Goal: Task Accomplishment & Management: Manage account settings

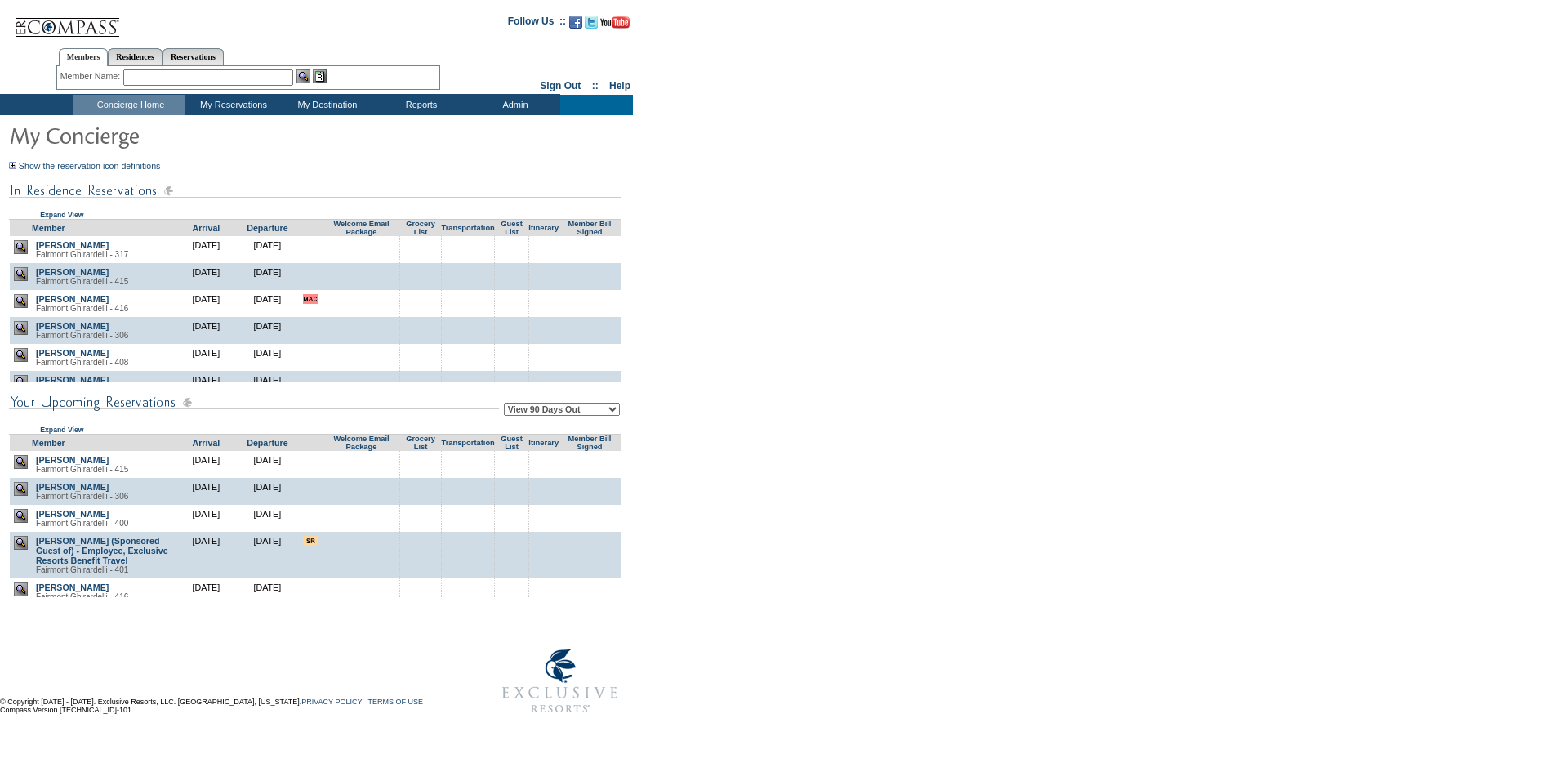
drag, startPoint x: 812, startPoint y: 415, endPoint x: 757, endPoint y: 380, distance: 65.2
click at [771, 380] on form "Follow Us ::" at bounding box center [781, 362] width 1563 height 718
drag, startPoint x: 885, startPoint y: 356, endPoint x: 829, endPoint y: 325, distance: 64.0
click at [829, 325] on form "Follow Us ::" at bounding box center [781, 362] width 1563 height 718
drag, startPoint x: 824, startPoint y: 324, endPoint x: 803, endPoint y: 316, distance: 22.5
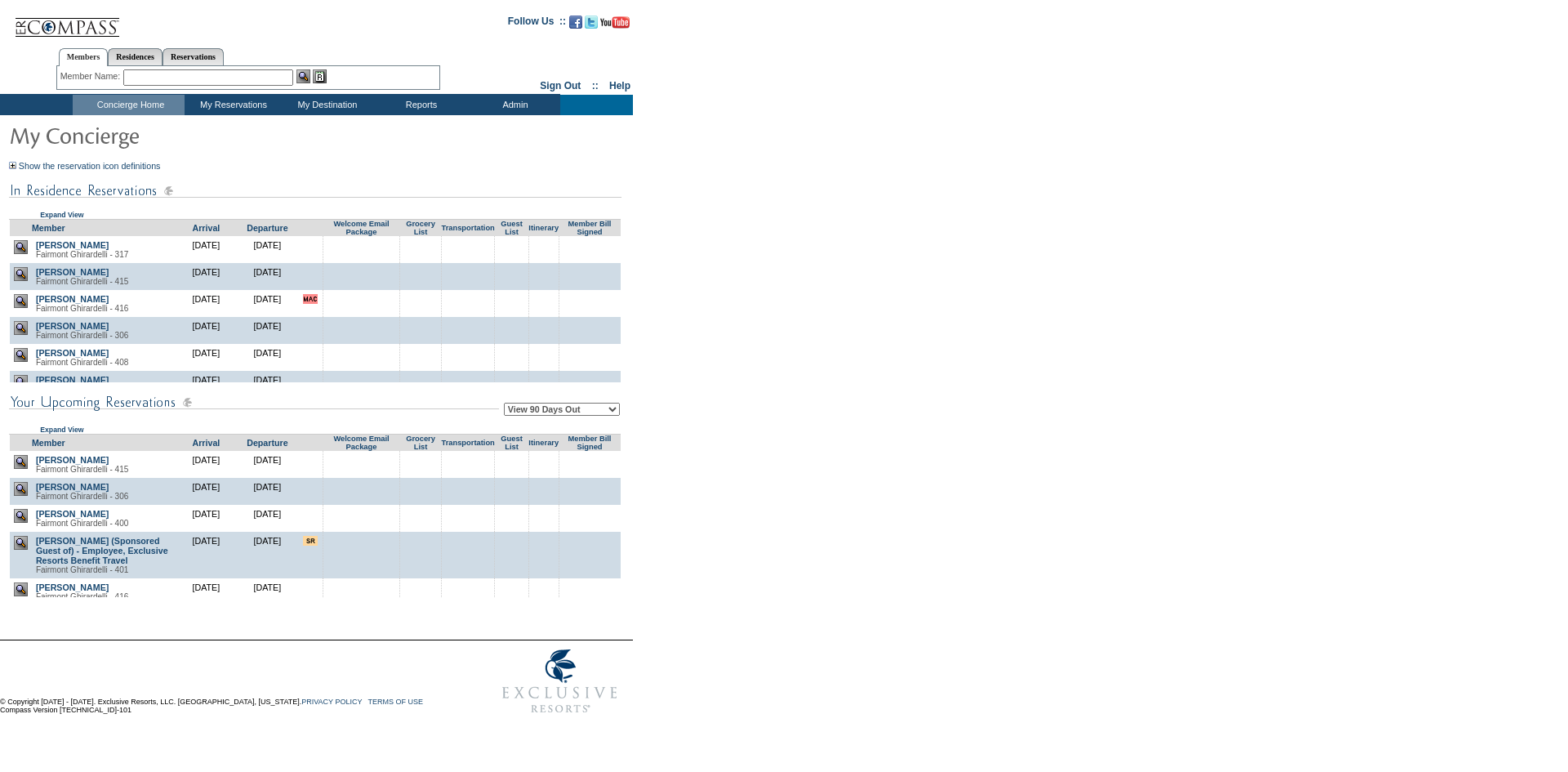
drag, startPoint x: 803, startPoint y: 316, endPoint x: 800, endPoint y: 309, distance: 7.6
drag, startPoint x: 800, startPoint y: 308, endPoint x: 798, endPoint y: 295, distance: 13.2
click at [797, 295] on form "Follow Us ::" at bounding box center [781, 362] width 1563 height 718
drag, startPoint x: 866, startPoint y: 275, endPoint x: 844, endPoint y: 198, distance: 80.1
click at [844, 198] on form "Follow Us ::" at bounding box center [781, 362] width 1563 height 718
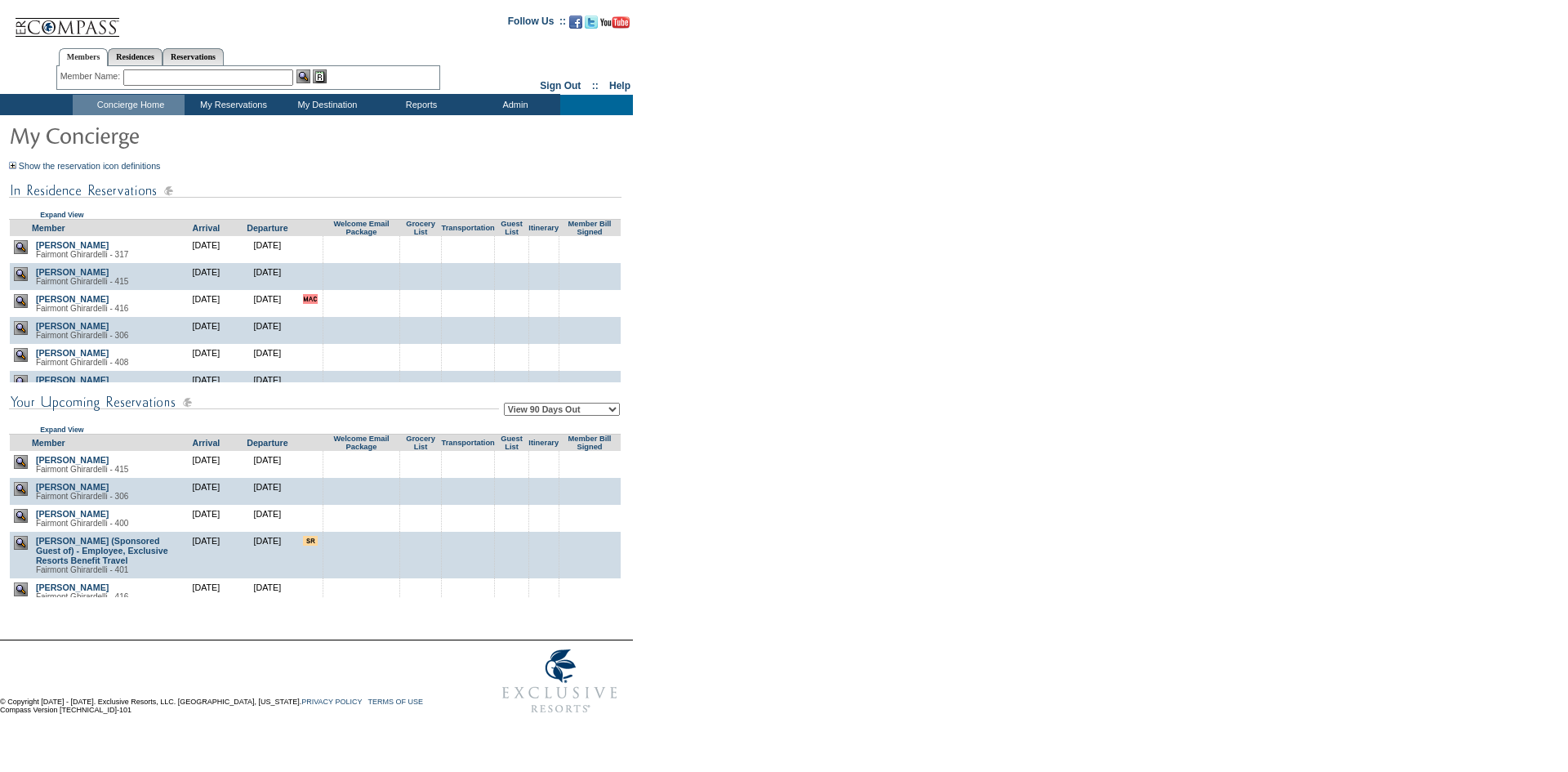
drag, startPoint x: 844, startPoint y: 198, endPoint x: 826, endPoint y: 193, distance: 18.7
click at [837, 193] on form "Follow Us ::" at bounding box center [781, 362] width 1563 height 718
click at [824, 192] on form "Follow Us ::" at bounding box center [781, 362] width 1563 height 718
click at [822, 192] on form "Follow Us ::" at bounding box center [781, 362] width 1563 height 718
click at [819, 192] on form "Follow Us ::" at bounding box center [781, 362] width 1563 height 718
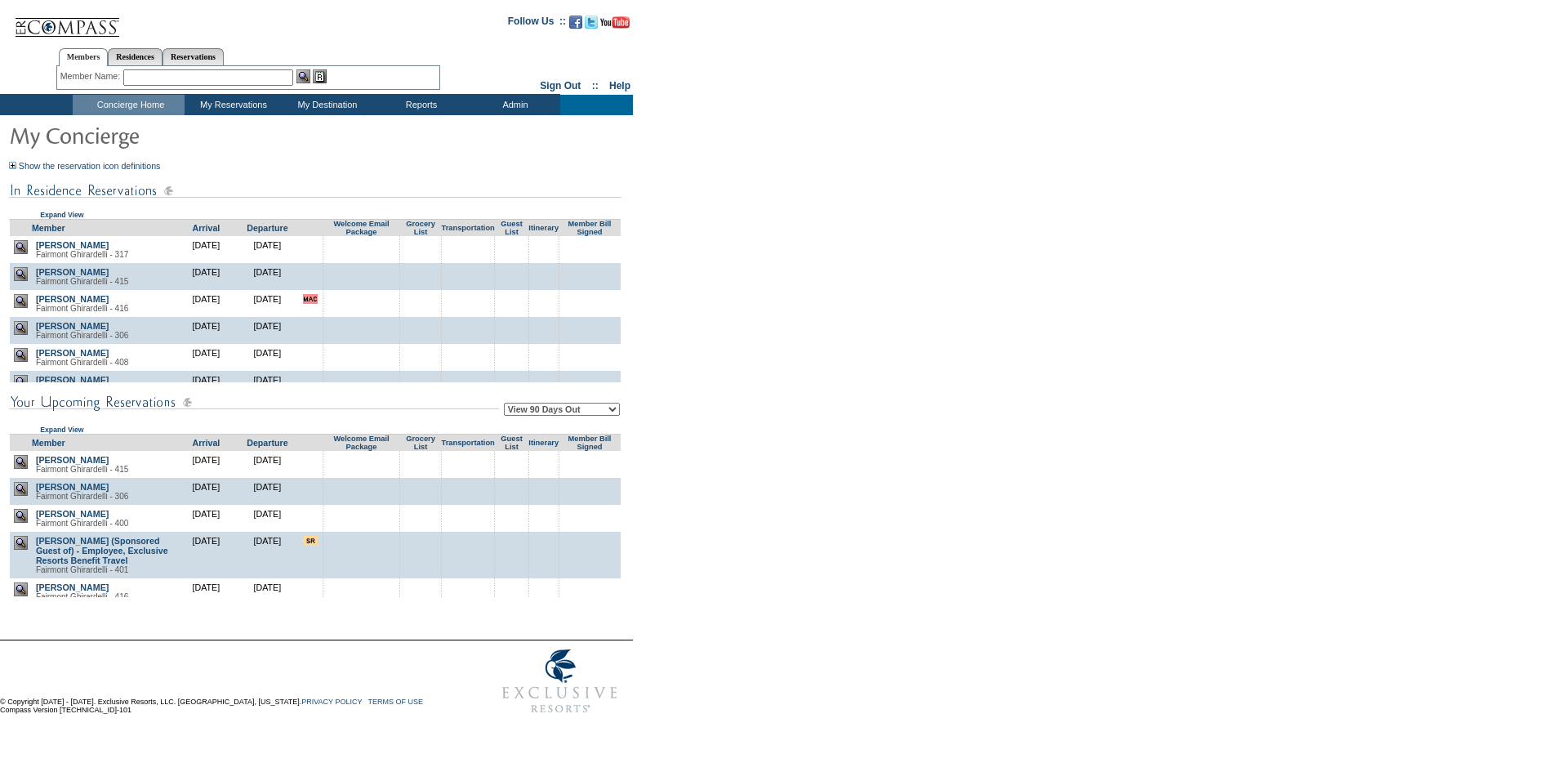
drag, startPoint x: 678, startPoint y: 218, endPoint x: 701, endPoint y: 227, distance: 24.7
click at [685, 224] on form "Follow Us ::" at bounding box center [781, 362] width 1563 height 718
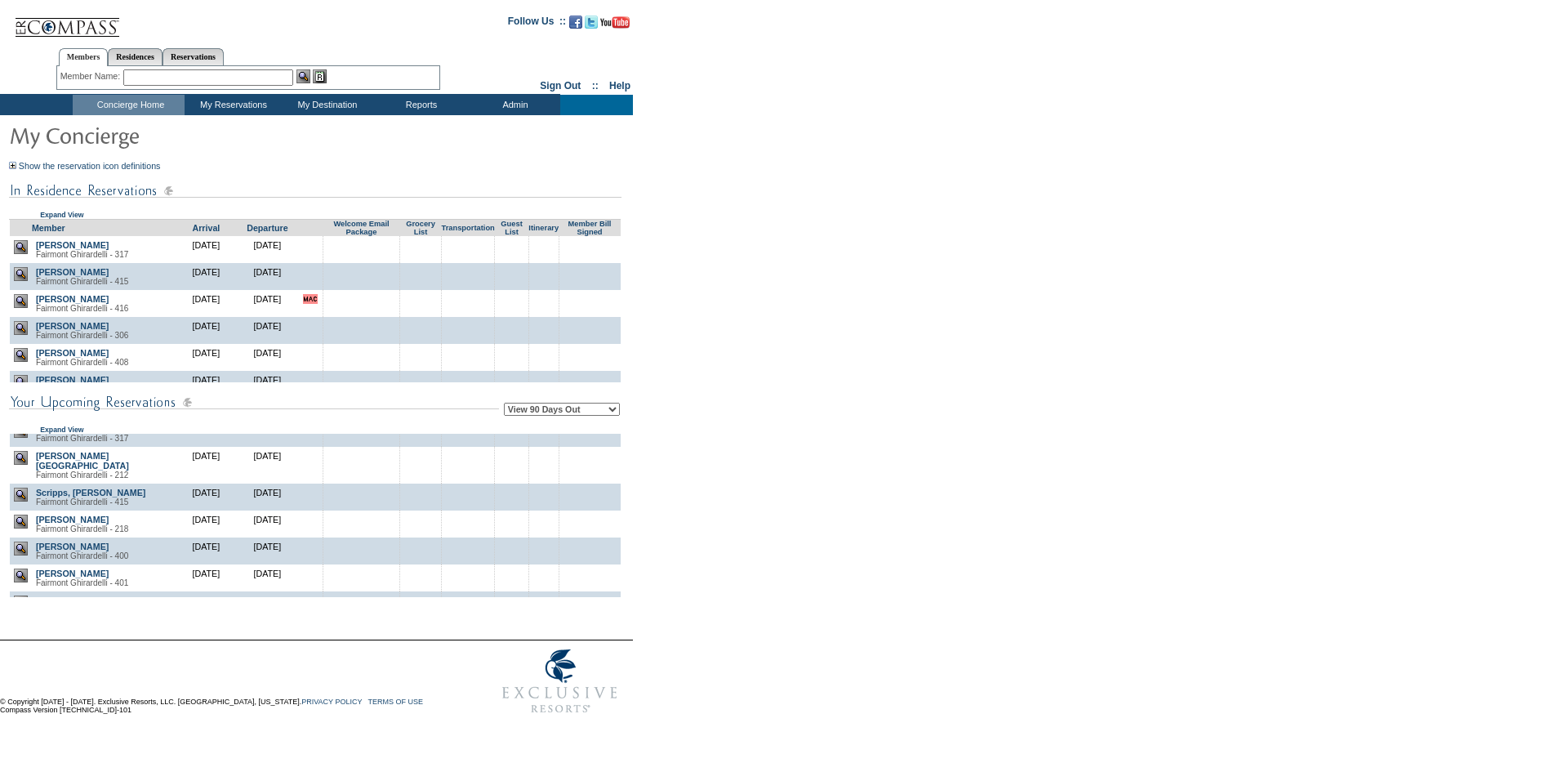
drag, startPoint x: 982, startPoint y: 397, endPoint x: 937, endPoint y: 378, distance: 48.8
drag, startPoint x: 937, startPoint y: 378, endPoint x: 823, endPoint y: 345, distance: 118.7
click at [823, 345] on form "Follow Us ::" at bounding box center [781, 362] width 1563 height 718
drag, startPoint x: 818, startPoint y: 345, endPoint x: 752, endPoint y: 319, distance: 70.9
click at [752, 319] on form "Follow Us ::" at bounding box center [781, 362] width 1563 height 718
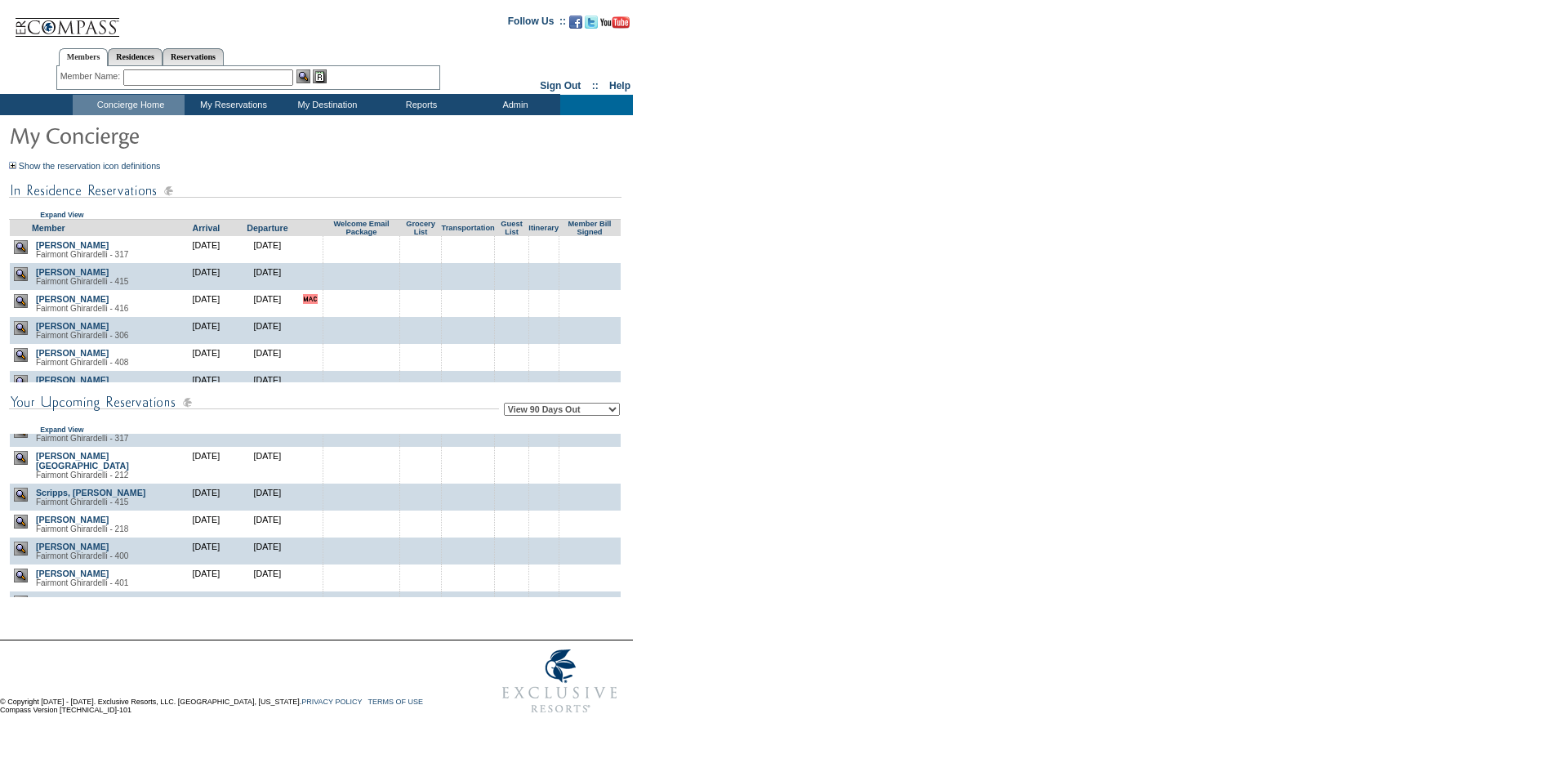
drag, startPoint x: 767, startPoint y: 308, endPoint x: 769, endPoint y: 298, distance: 10.2
drag, startPoint x: 767, startPoint y: 289, endPoint x: 795, endPoint y: 239, distance: 57.3
click at [782, 256] on form "Follow Us ::" at bounding box center [781, 362] width 1563 height 718
drag, startPoint x: 822, startPoint y: 201, endPoint x: 805, endPoint y: 197, distance: 17.5
drag, startPoint x: 798, startPoint y: 196, endPoint x: 793, endPoint y: 185, distance: 12.1
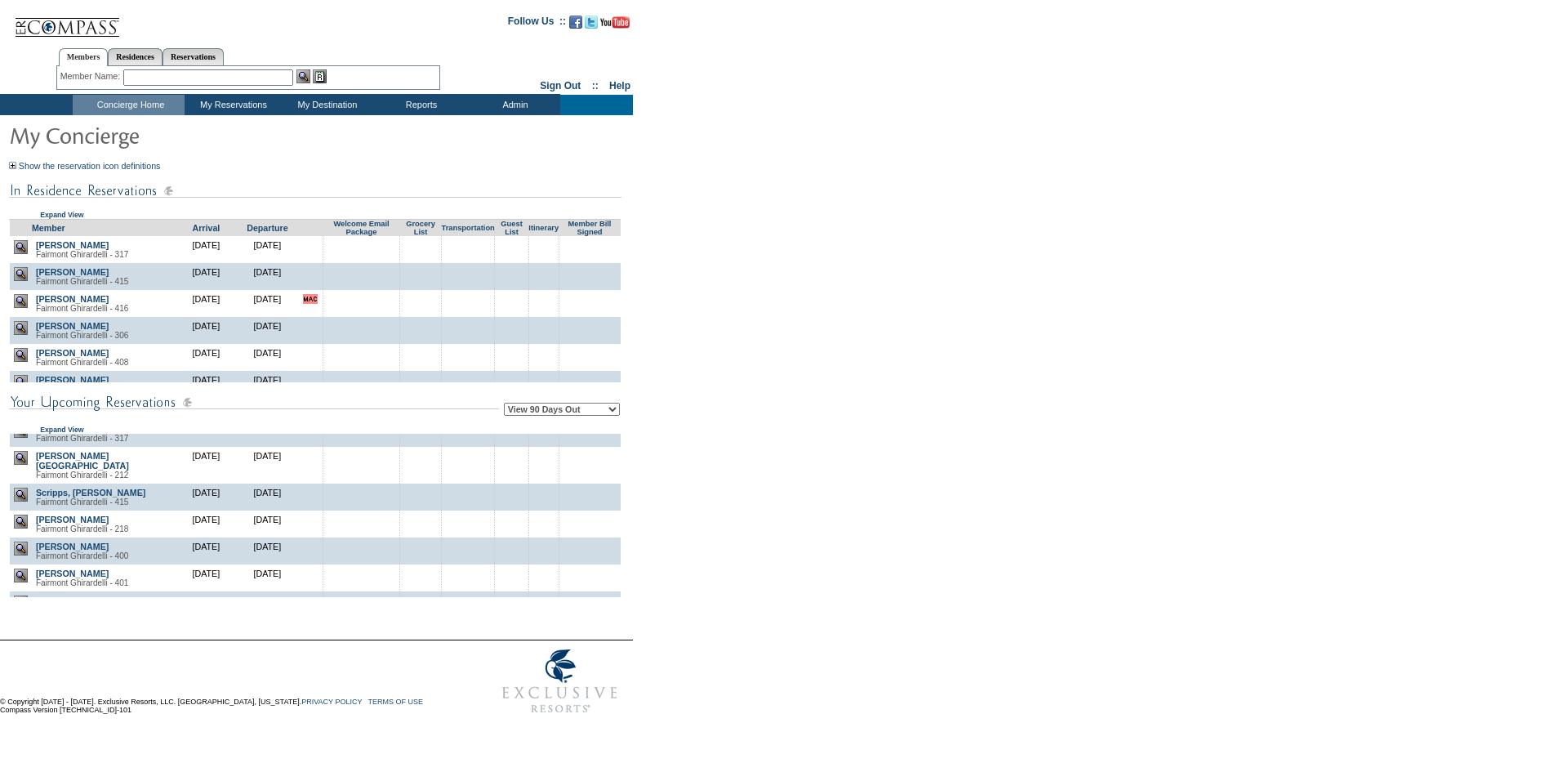
click at [794, 185] on form "Follow Us ::" at bounding box center [781, 362] width 1563 height 718
drag, startPoint x: 793, startPoint y: 176, endPoint x: 790, endPoint y: 165, distance: 11.4
drag, startPoint x: 790, startPoint y: 165, endPoint x: 784, endPoint y: 144, distance: 21.8
click at [793, 146] on form "Follow Us ::" at bounding box center [781, 362] width 1563 height 718
drag, startPoint x: 786, startPoint y: 144, endPoint x: 787, endPoint y: 132, distance: 12.0
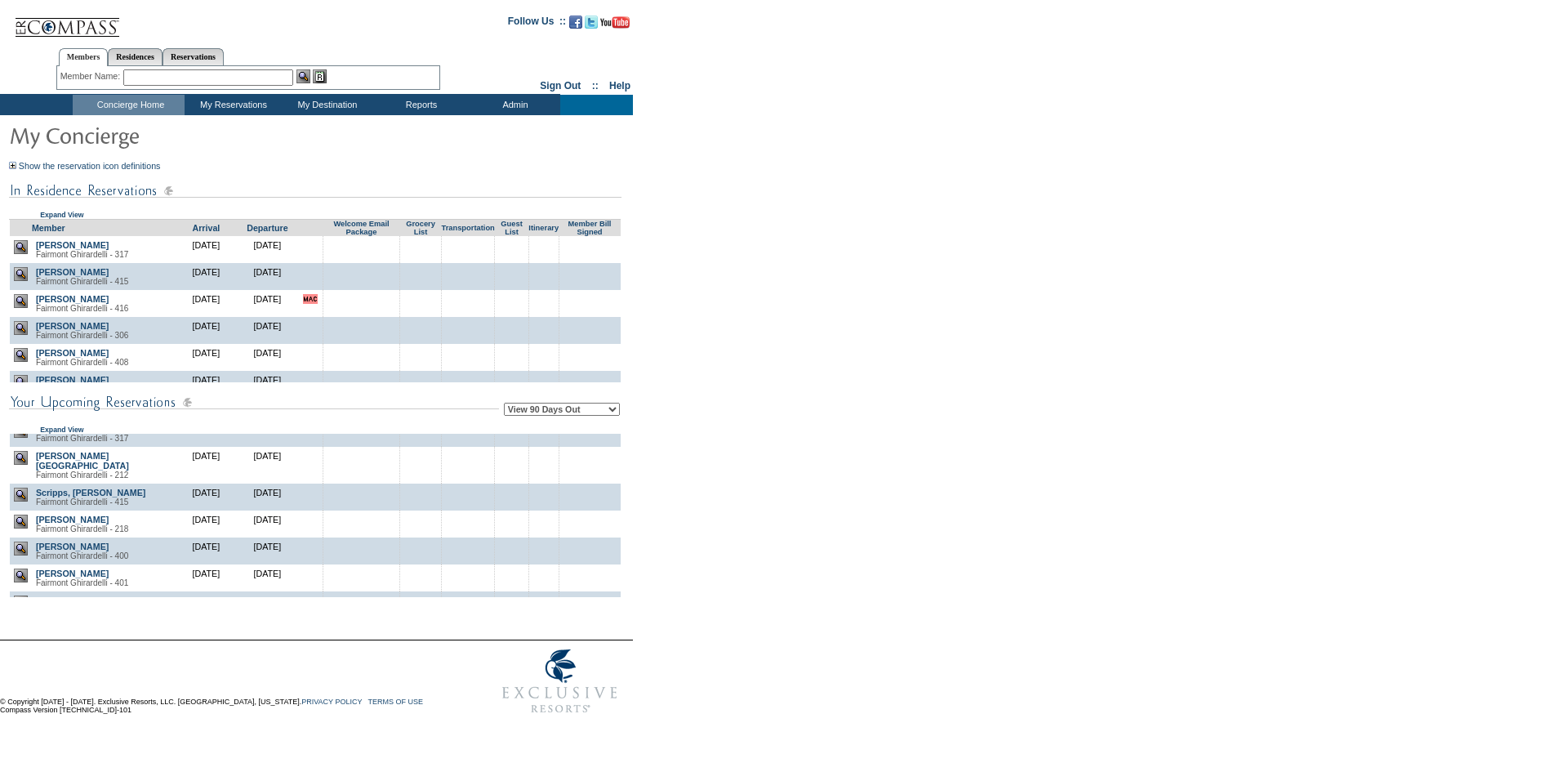
click at [787, 132] on form "Follow Us ::" at bounding box center [781, 362] width 1563 height 718
click at [791, 120] on form "Follow Us ::" at bounding box center [781, 362] width 1563 height 718
drag, startPoint x: 788, startPoint y: 119, endPoint x: 785, endPoint y: 107, distance: 12.4
click at [785, 107] on div "View Reservation Queues View My Destination Details Residences : By Category Ar…" at bounding box center [781, 105] width 1563 height 21
drag, startPoint x: 785, startPoint y: 107, endPoint x: 785, endPoint y: 98, distance: 9.0
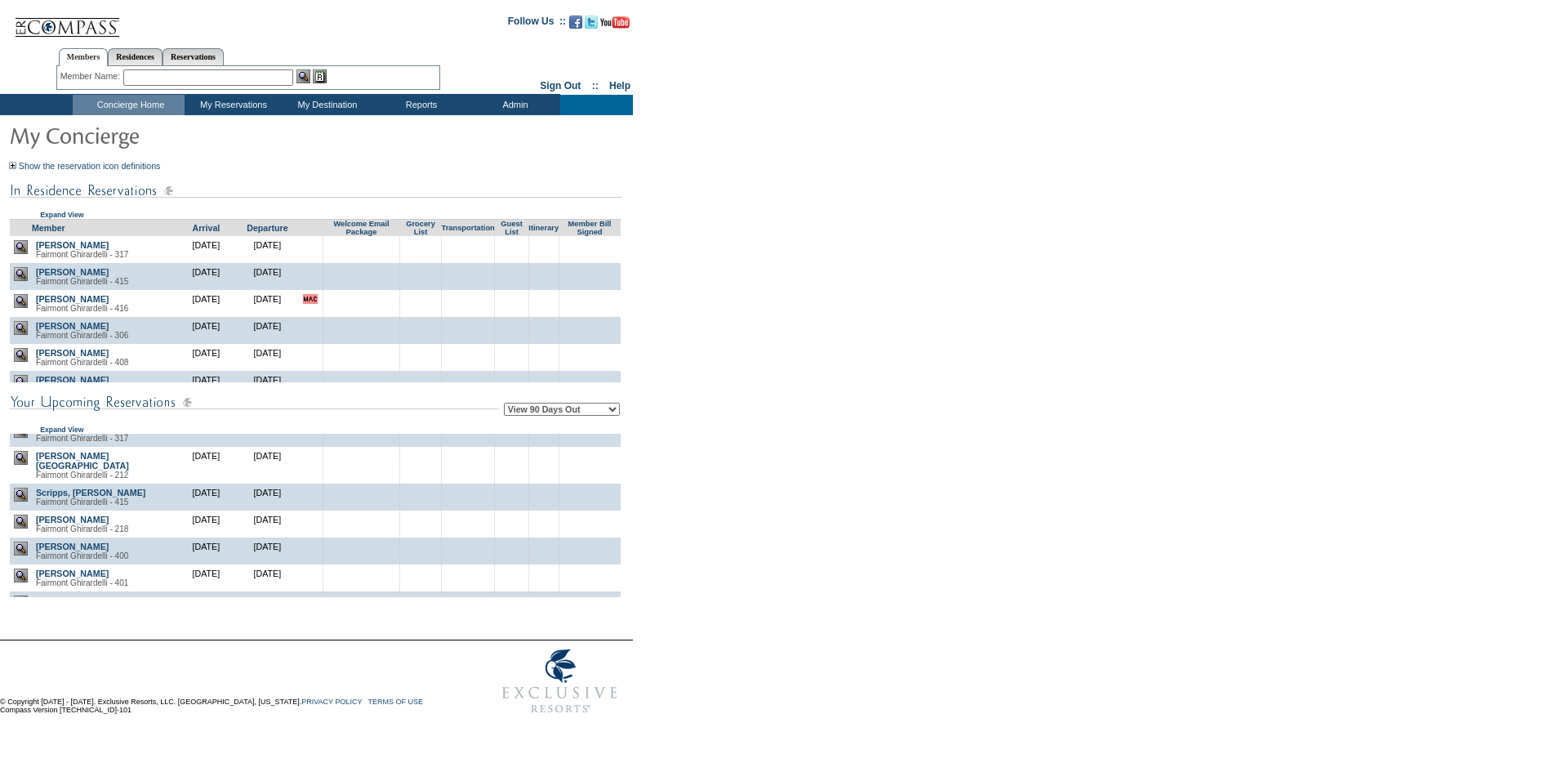
click at [785, 98] on div "View Reservation Queues View My Destination Details Residences : By Category Ar…" at bounding box center [781, 105] width 1563 height 21
click at [784, 97] on div "View Reservation Queues View My Destination Details Residences : By Category Ar…" at bounding box center [781, 105] width 1563 height 21
click at [783, 97] on div "View Reservation Queues View My Destination Details Residences : By Category Ar…" at bounding box center [781, 105] width 1563 height 21
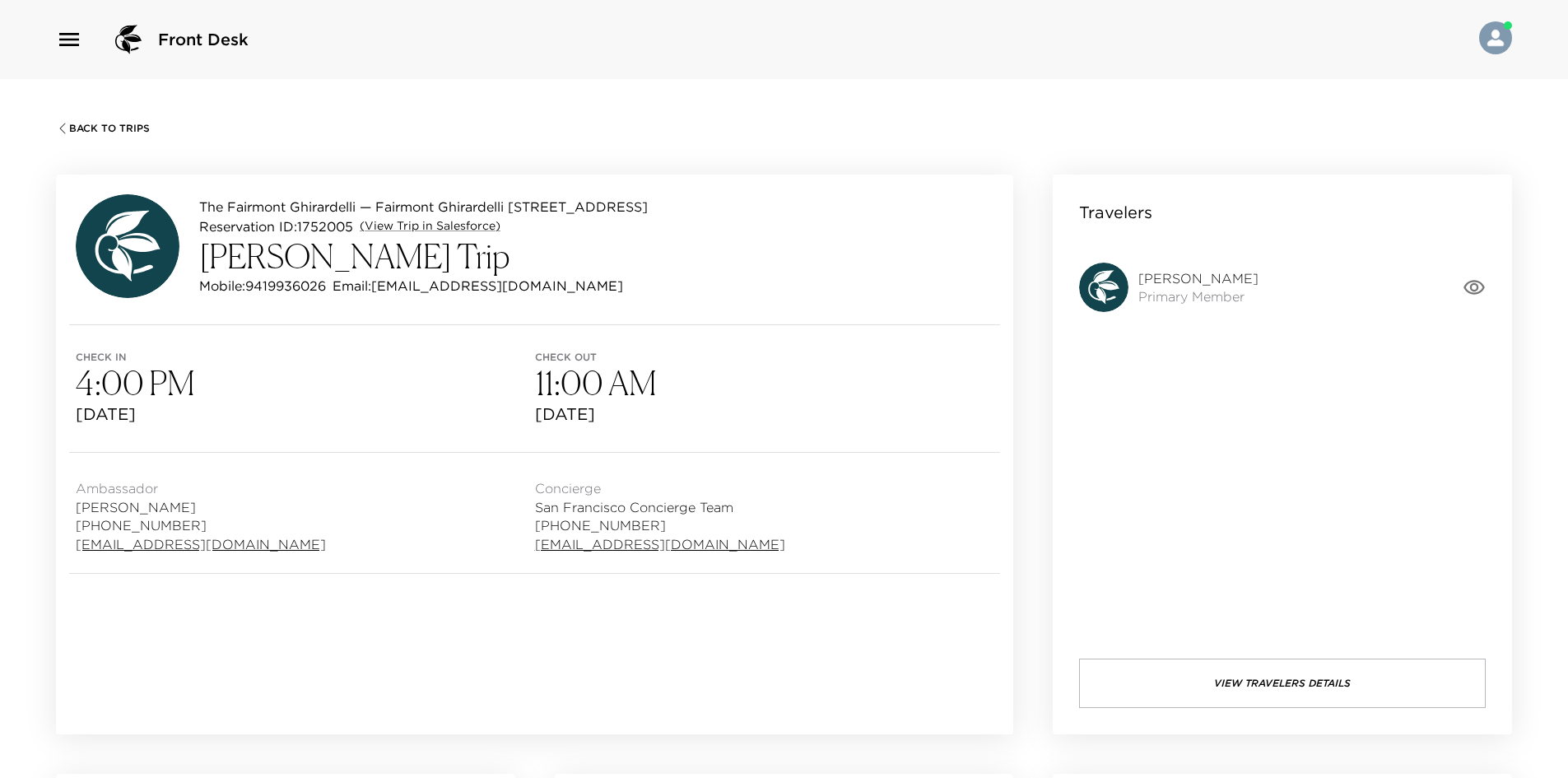
click at [739, 630] on div "The Fairmont Ghirardelli — Fairmont Ghirardelli 317 San Francisco - Fairmont He…" at bounding box center [534, 454] width 957 height 560
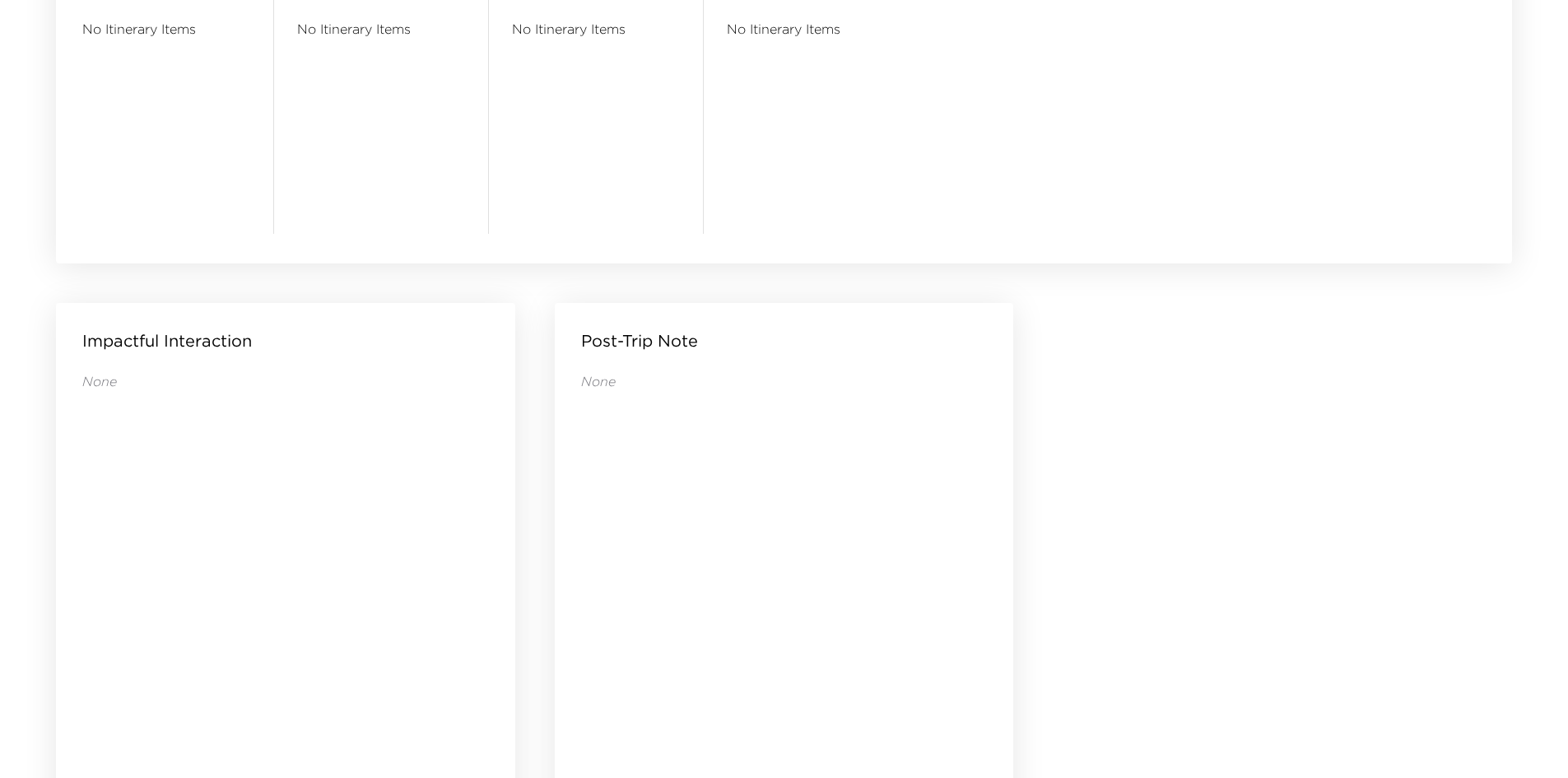
scroll to position [1584, 0]
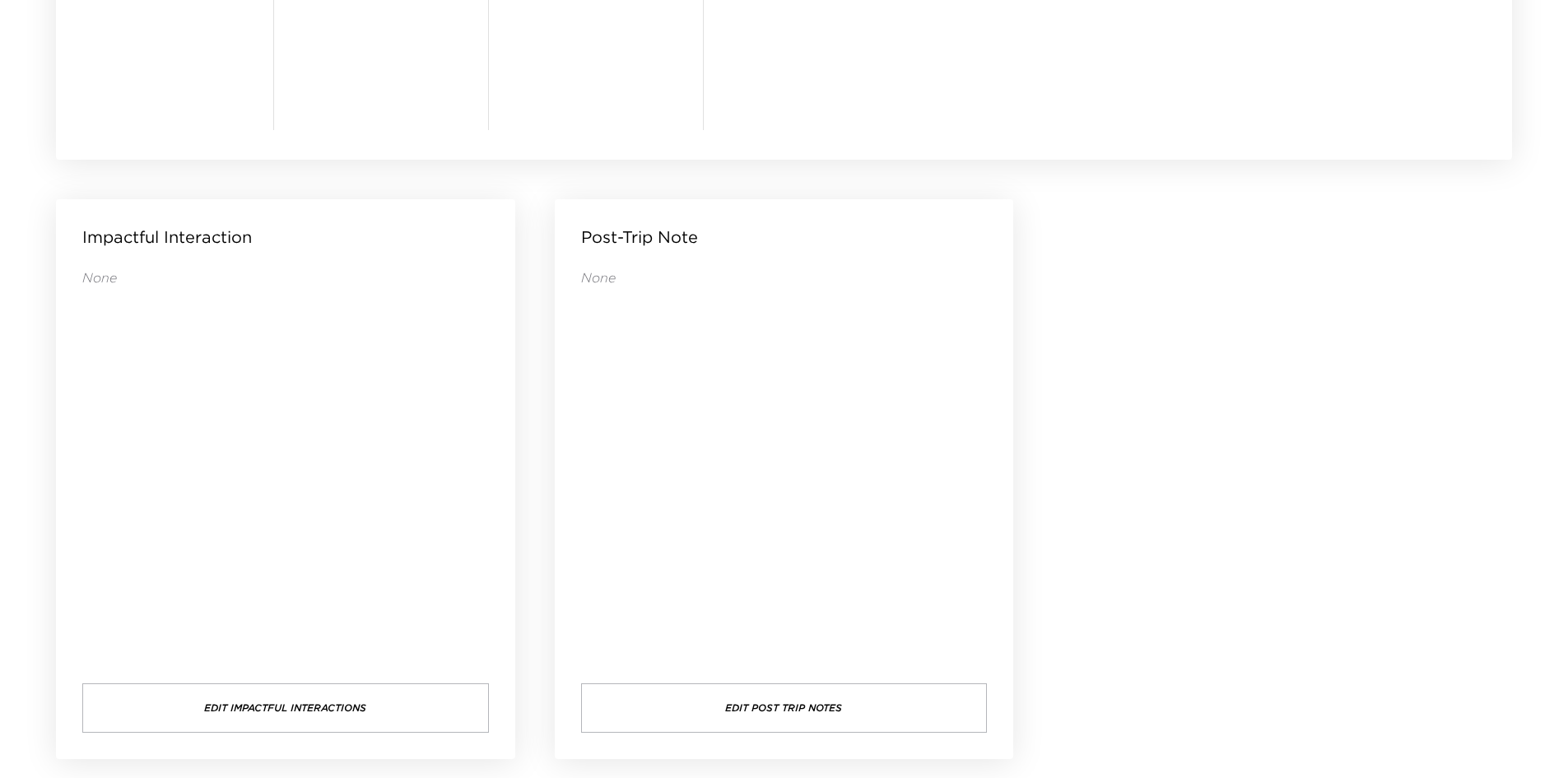
drag, startPoint x: 818, startPoint y: 548, endPoint x: 798, endPoint y: 548, distance: 20.0
drag, startPoint x: 798, startPoint y: 548, endPoint x: 717, endPoint y: 542, distance: 81.2
click at [718, 542] on div "None" at bounding box center [784, 459] width 406 height 382
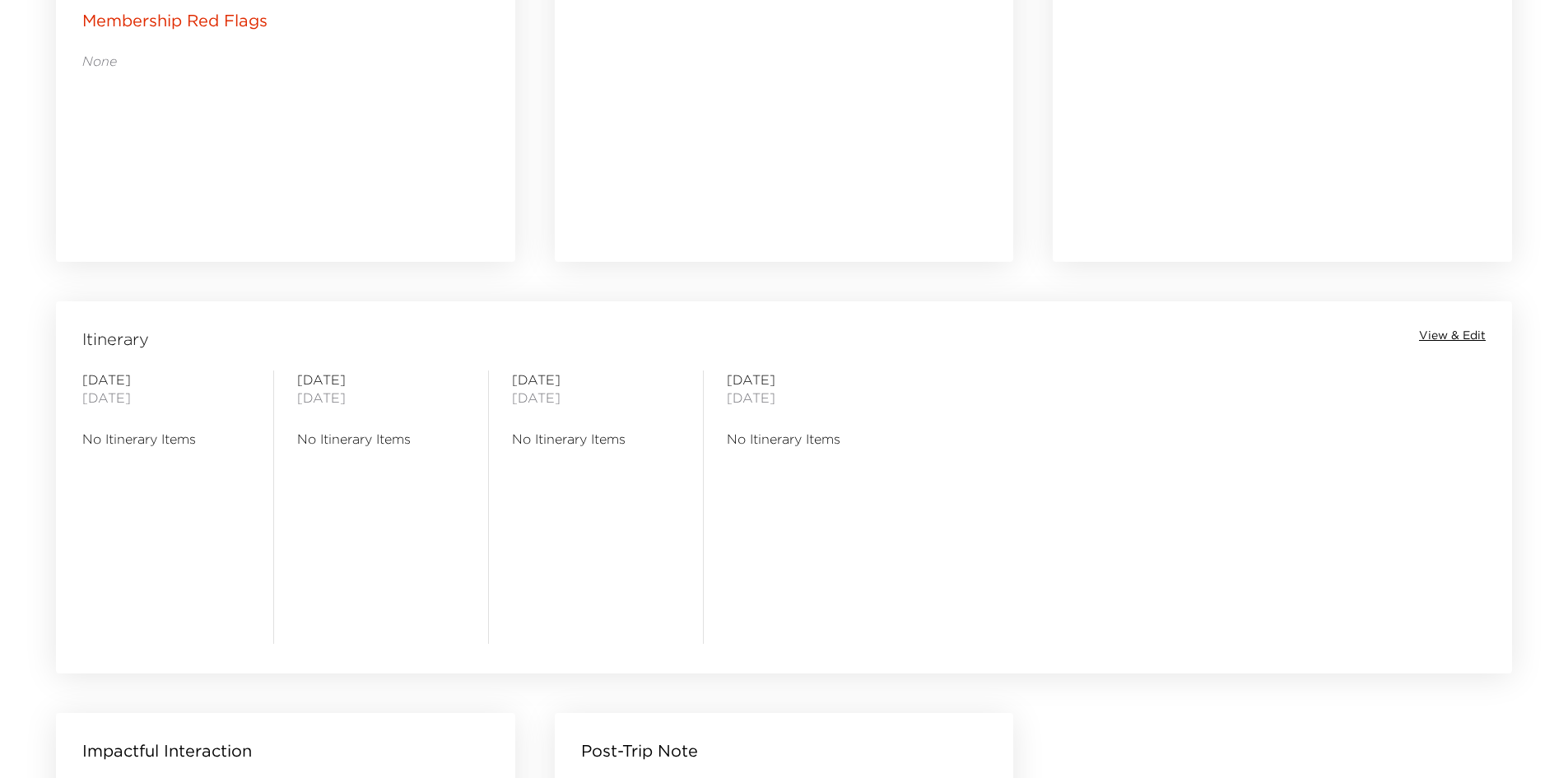
scroll to position [1420, 0]
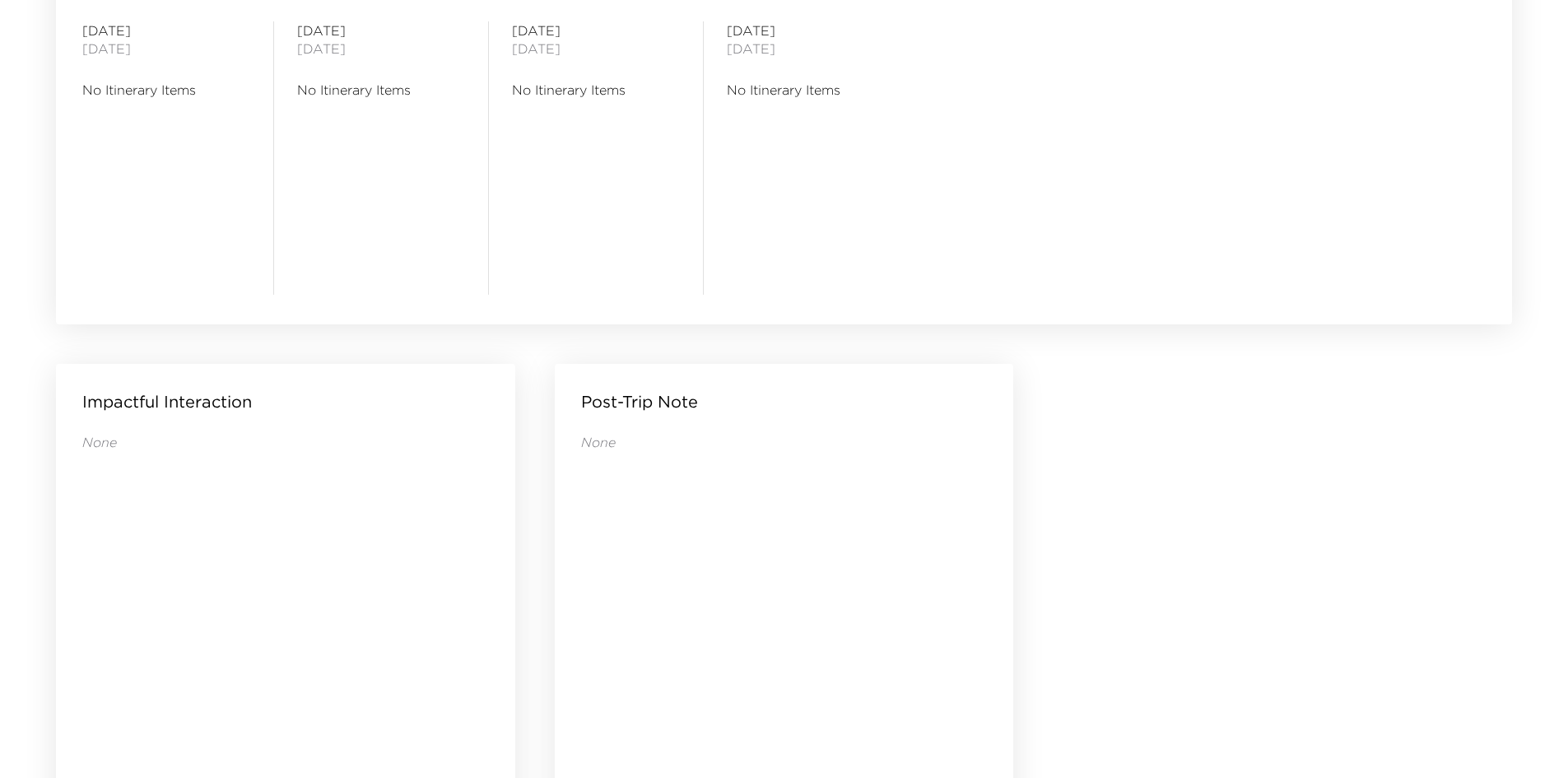
drag, startPoint x: 693, startPoint y: 541, endPoint x: 639, endPoint y: 545, distance: 54.1
click at [639, 545] on div "None" at bounding box center [784, 623] width 406 height 382
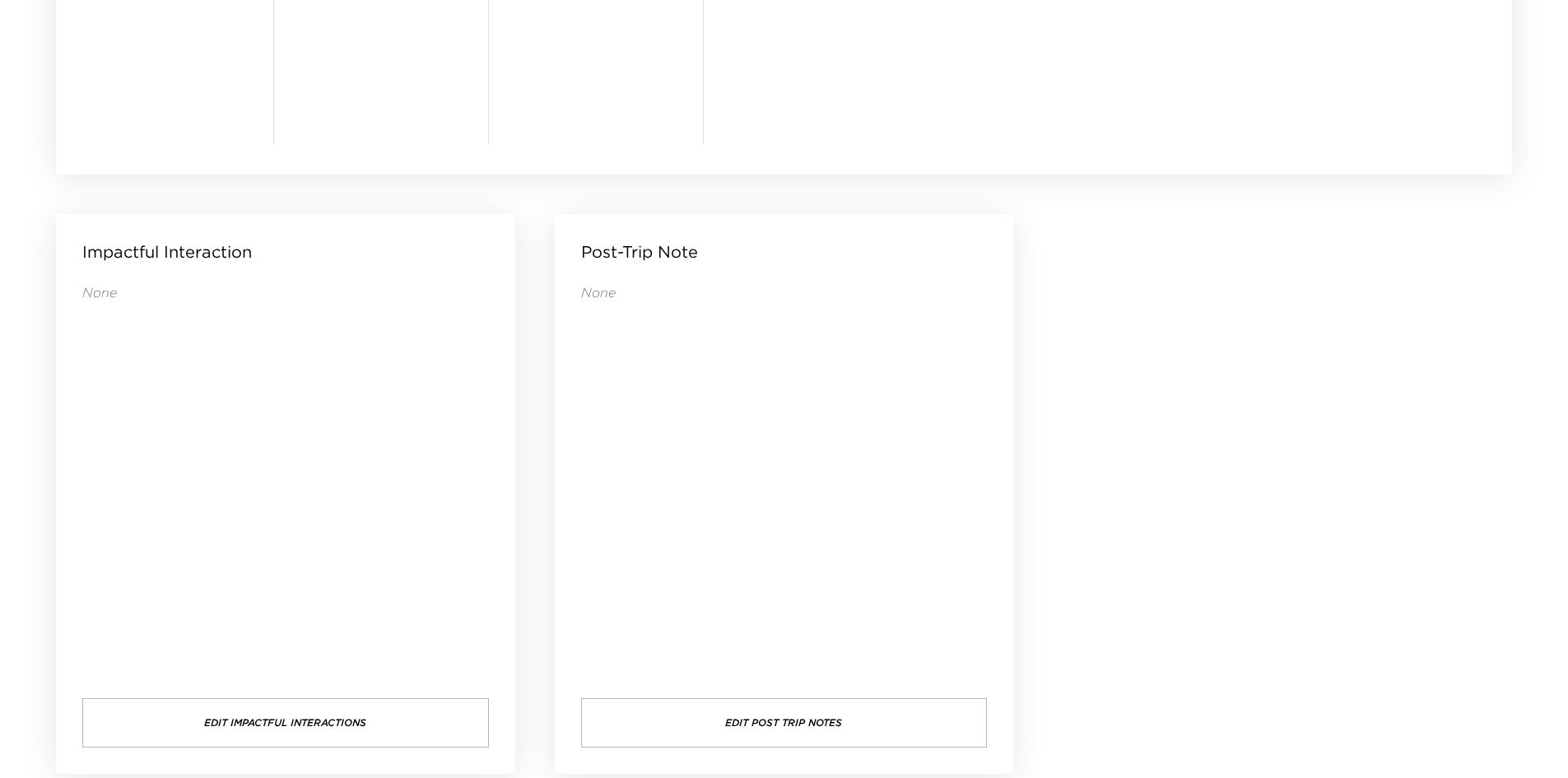
scroll to position [1584, 0]
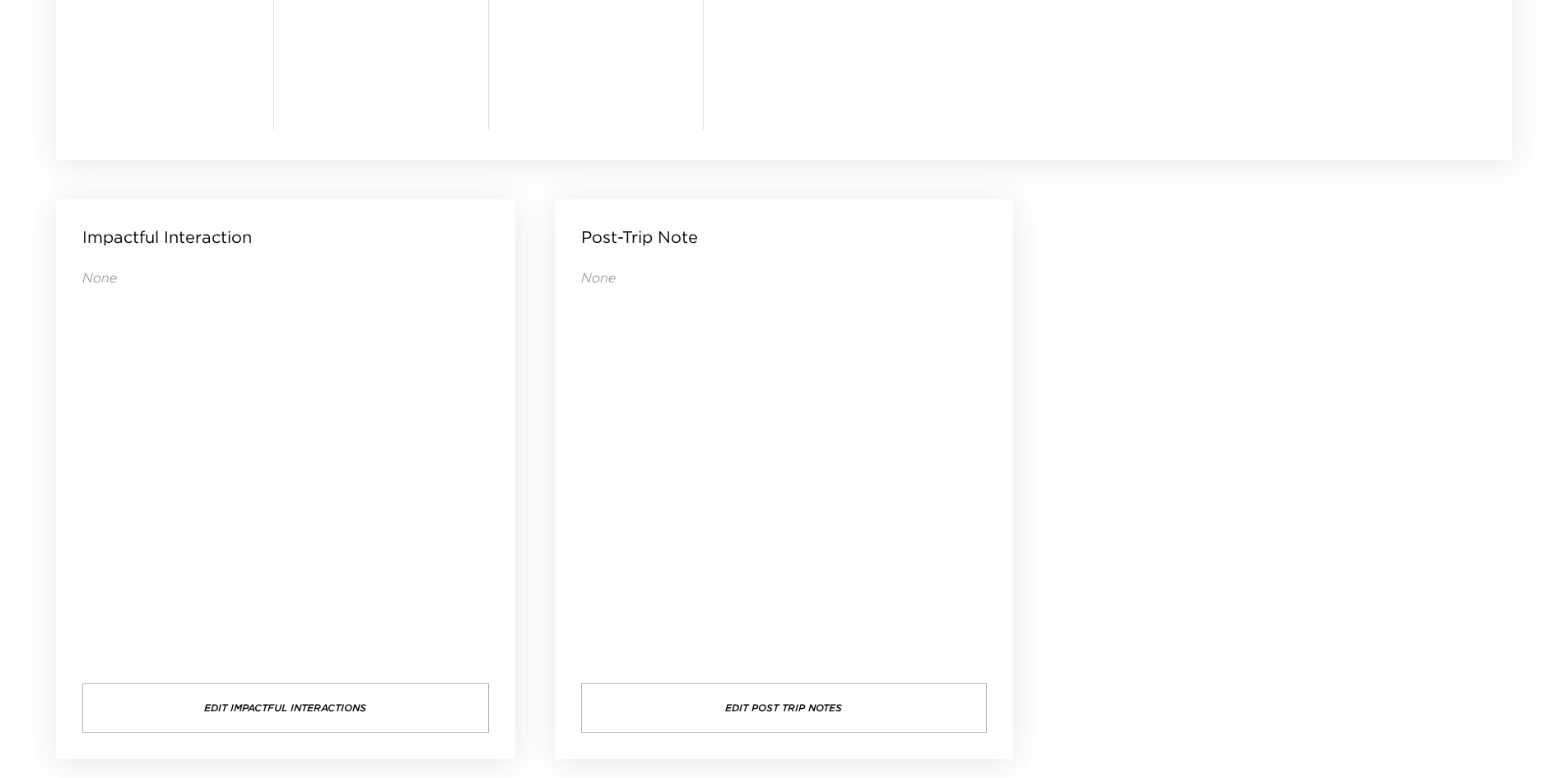
drag, startPoint x: 716, startPoint y: 454, endPoint x: 668, endPoint y: 454, distance: 48.0
click at [668, 454] on div "None" at bounding box center [784, 459] width 406 height 382
drag, startPoint x: 665, startPoint y: 458, endPoint x: 618, endPoint y: 469, distance: 48.3
click at [618, 469] on div "None" at bounding box center [784, 459] width 406 height 382
drag, startPoint x: 715, startPoint y: 443, endPoint x: 613, endPoint y: 430, distance: 102.8
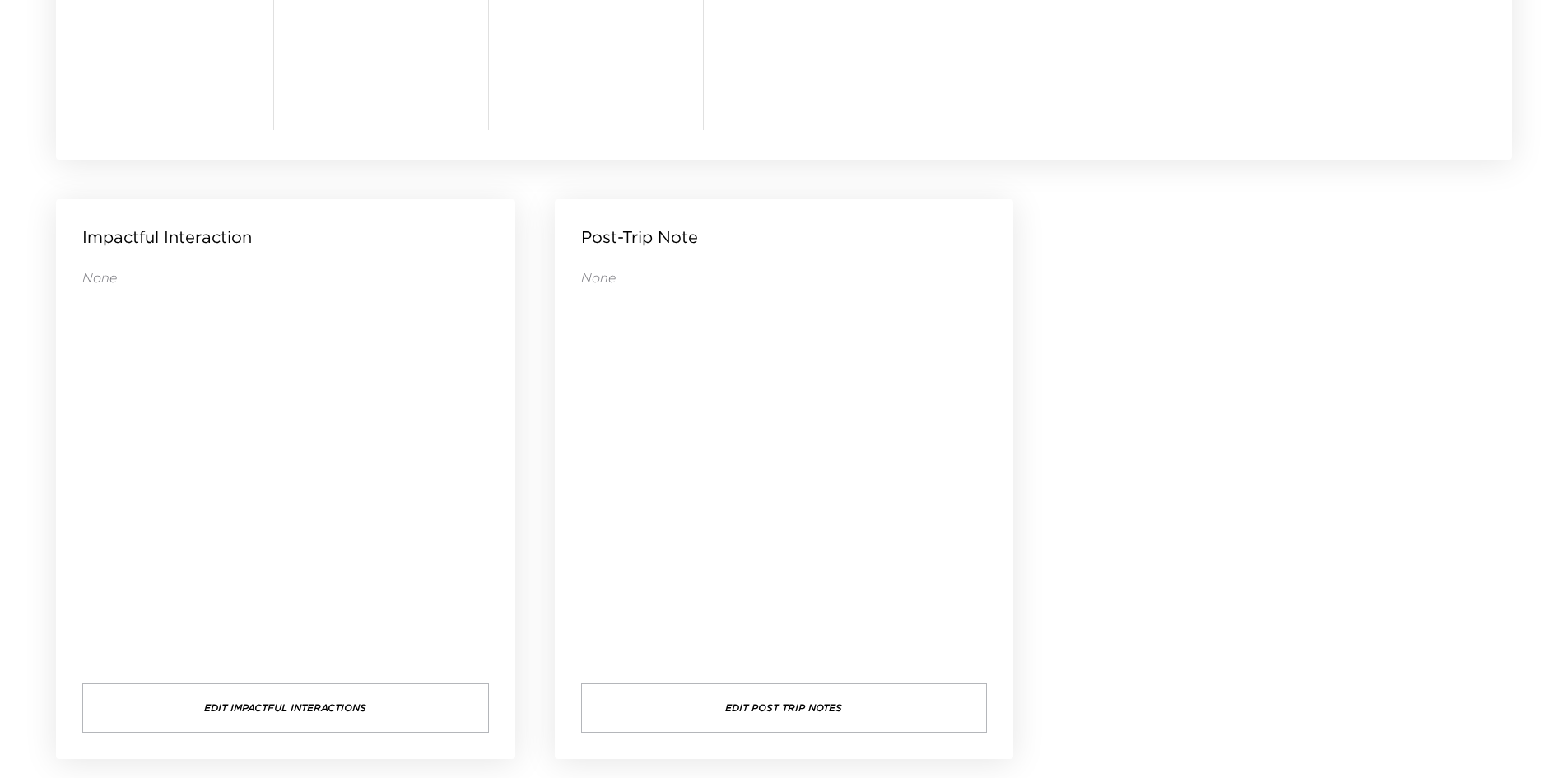
drag, startPoint x: 613, startPoint y: 430, endPoint x: 597, endPoint y: 442, distance: 20.0
drag, startPoint x: 597, startPoint y: 442, endPoint x: 576, endPoint y: 466, distance: 31.9
drag, startPoint x: 576, startPoint y: 466, endPoint x: 573, endPoint y: 479, distance: 13.3
click at [573, 479] on div "Post-Trip Note None Edit Post Trip Notes" at bounding box center [784, 479] width 459 height 560
drag, startPoint x: 655, startPoint y: 560, endPoint x: 621, endPoint y: 587, distance: 43.4
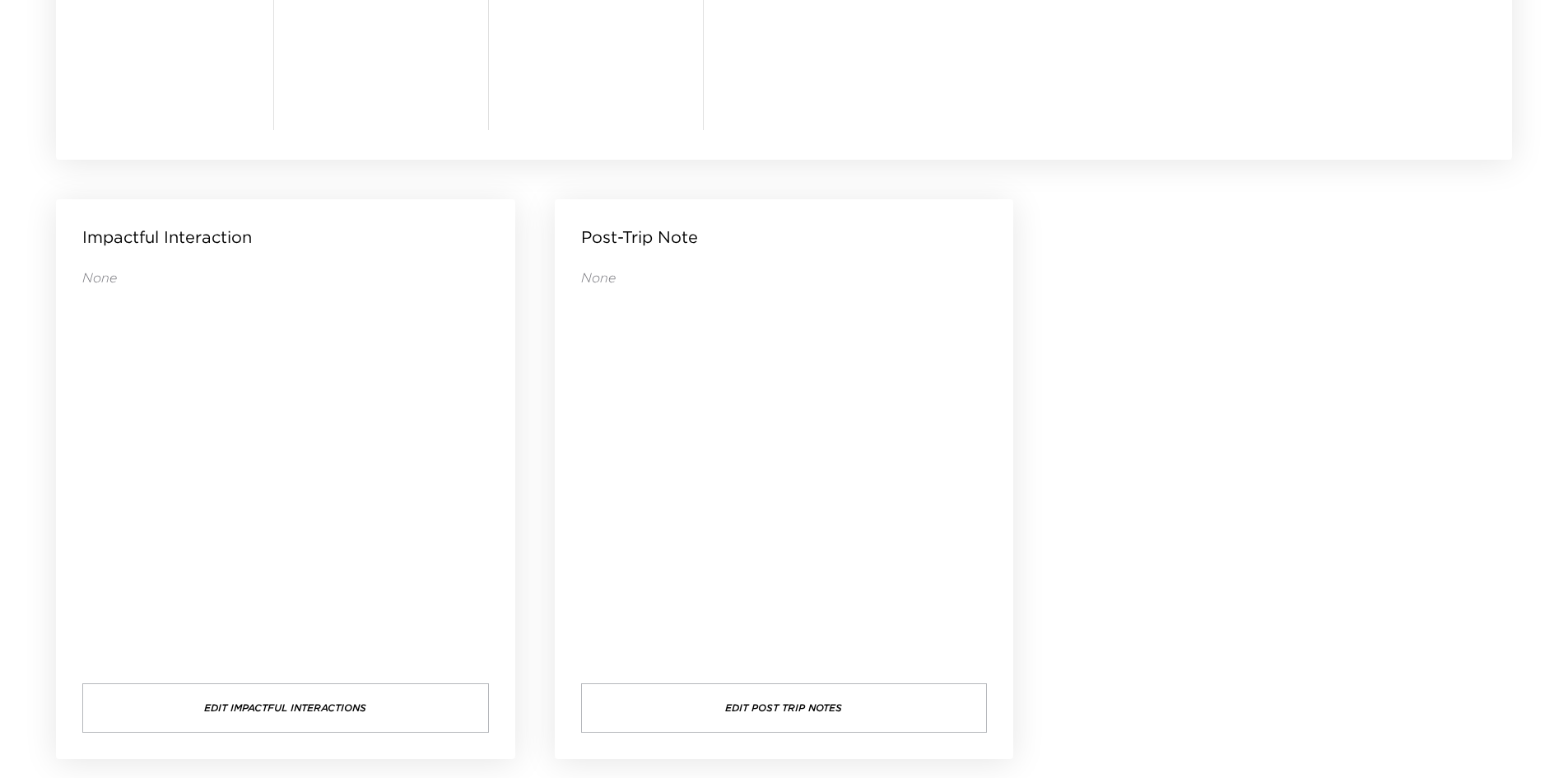
drag, startPoint x: 616, startPoint y: 591, endPoint x: 606, endPoint y: 592, distance: 10.0
drag, startPoint x: 606, startPoint y: 592, endPoint x: 597, endPoint y: 597, distance: 10.3
drag, startPoint x: 597, startPoint y: 597, endPoint x: 587, endPoint y: 602, distance: 11.2
drag, startPoint x: 587, startPoint y: 602, endPoint x: 576, endPoint y: 611, distance: 14.2
click at [576, 611] on div "Post-Trip Note None Edit Post Trip Notes" at bounding box center [784, 479] width 459 height 560
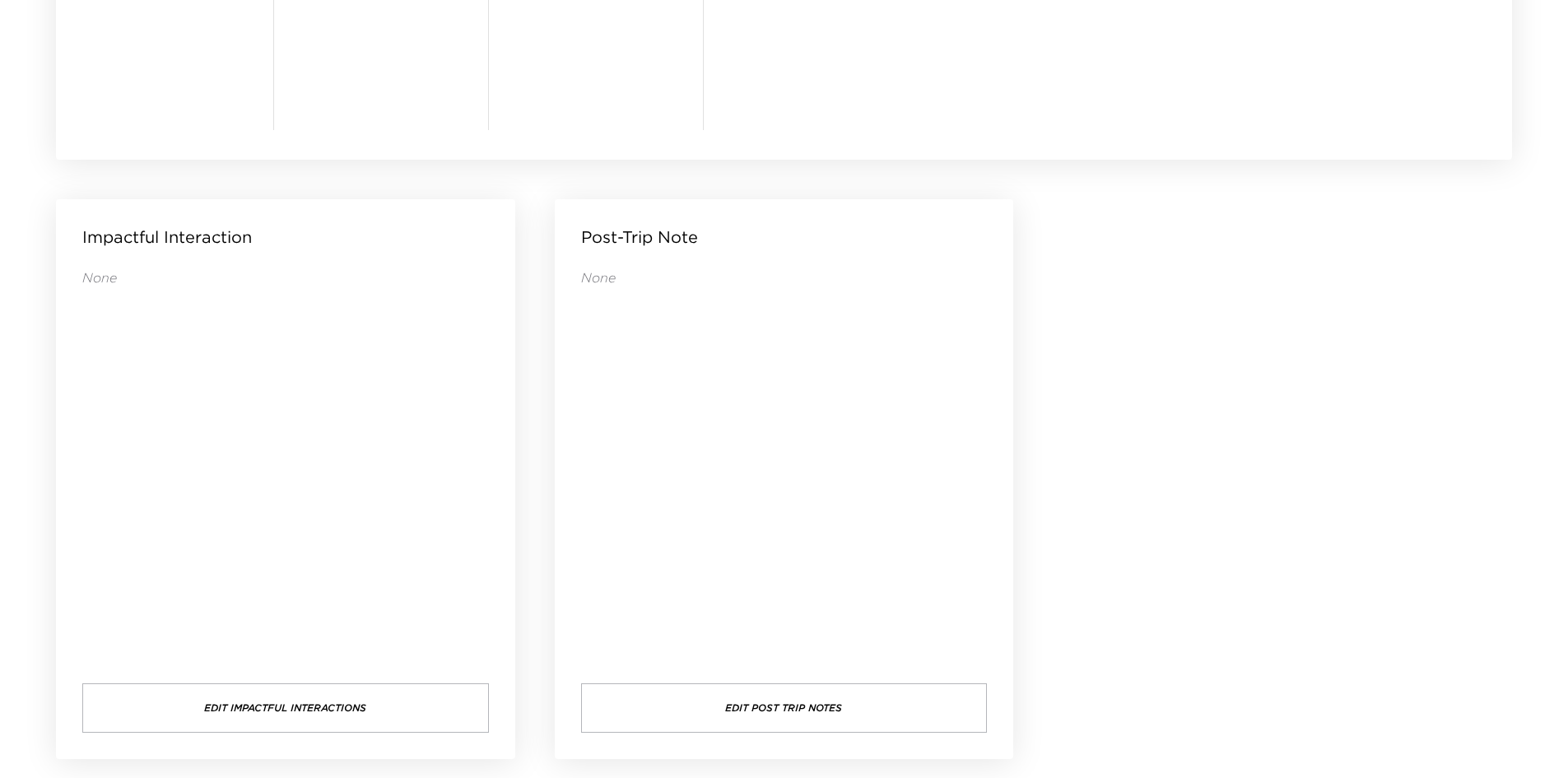
drag, startPoint x: 740, startPoint y: 560, endPoint x: 731, endPoint y: 560, distance: 9.0
drag, startPoint x: 731, startPoint y: 560, endPoint x: 643, endPoint y: 547, distance: 89.0
drag, startPoint x: 643, startPoint y: 547, endPoint x: 628, endPoint y: 548, distance: 15.0
click at [619, 555] on div "None" at bounding box center [784, 459] width 406 height 382
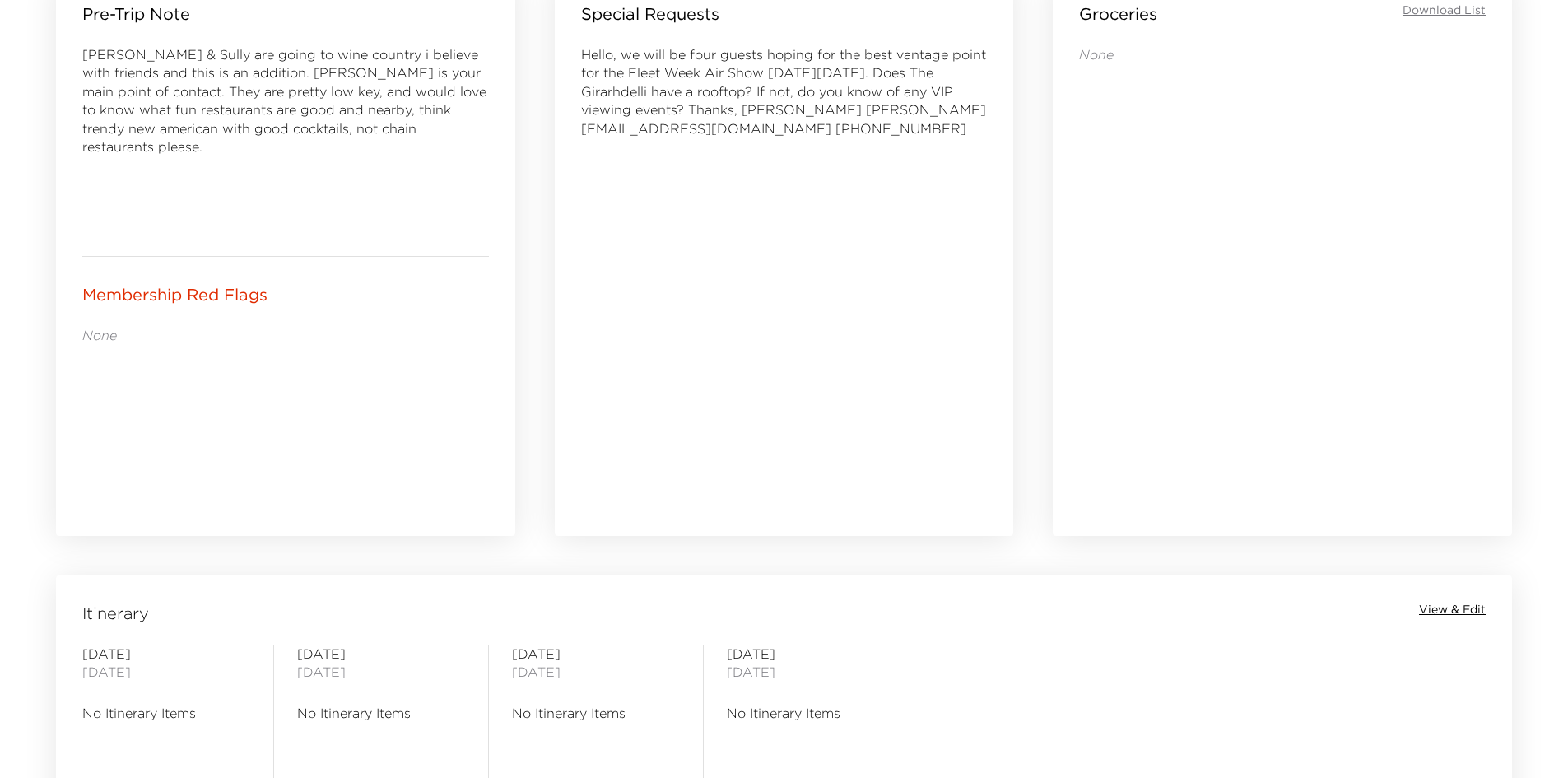
scroll to position [576, 0]
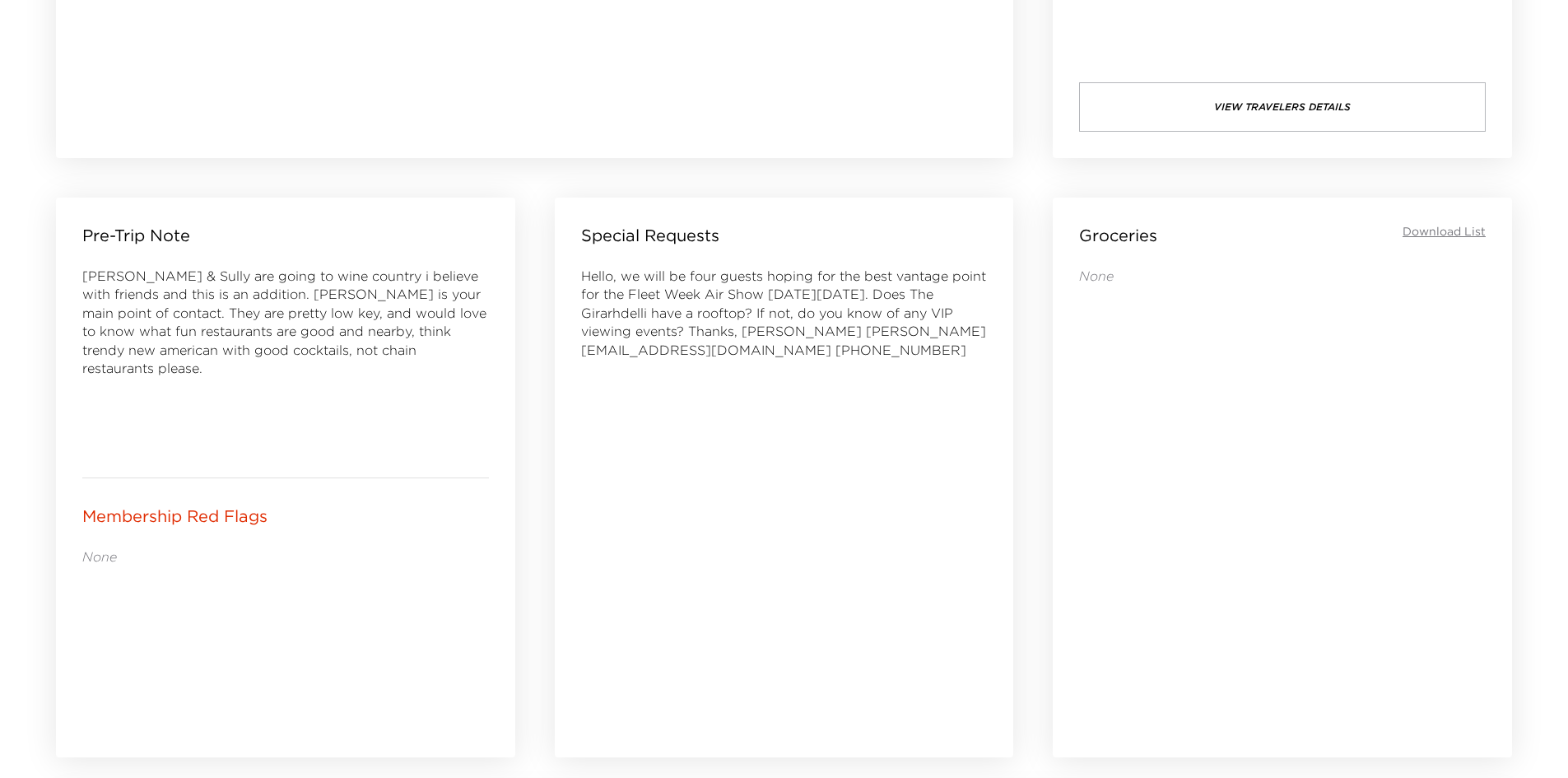
drag, startPoint x: 773, startPoint y: 447, endPoint x: 696, endPoint y: 436, distance: 77.8
click at [696, 436] on div "Hello, we will be four guests hoping for the best vantage point for the Fleet W…" at bounding box center [784, 488] width 406 height 444
drag, startPoint x: 692, startPoint y: 436, endPoint x: 669, endPoint y: 435, distance: 23.0
click at [670, 435] on div "Hello, we will be four guests hoping for the best vantage point for the Fleet W…" at bounding box center [784, 488] width 406 height 444
drag, startPoint x: 669, startPoint y: 435, endPoint x: 653, endPoint y: 435, distance: 16.0
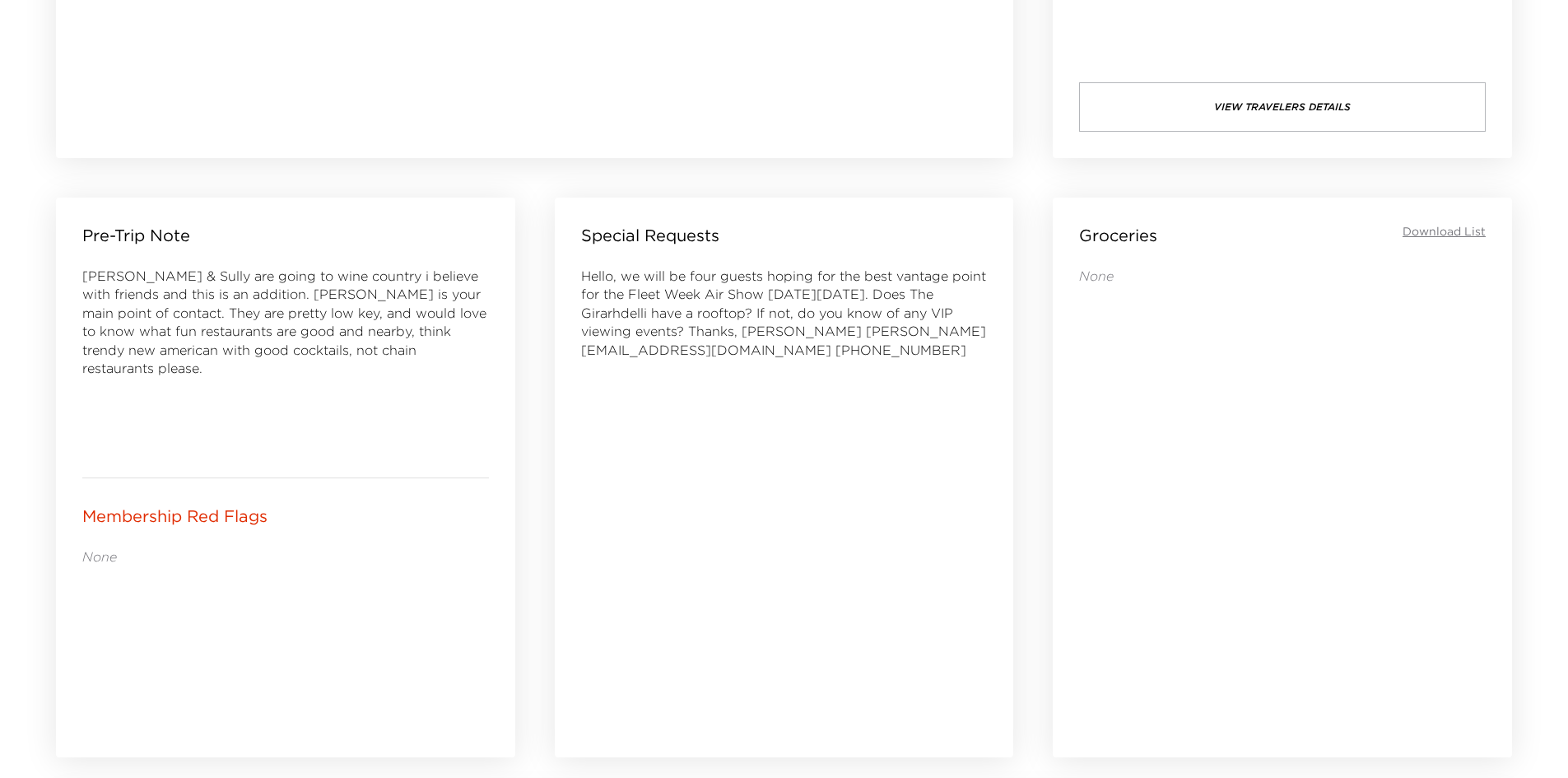
click at [655, 435] on div "Hello, we will be four guests hoping for the best vantage point for the Fleet W…" at bounding box center [784, 488] width 406 height 444
click at [649, 435] on div "Hello, we will be four guests hoping for the best vantage point for the Fleet W…" at bounding box center [784, 488] width 406 height 444
click at [639, 435] on div "Hello, we will be four guests hoping for the best vantage point for the Fleet W…" at bounding box center [784, 488] width 406 height 444
click at [633, 435] on div "Hello, we will be four guests hoping for the best vantage point for the Fleet W…" at bounding box center [784, 488] width 406 height 444
click at [630, 434] on div "Hello, we will be four guests hoping for the best vantage point for the Fleet W…" at bounding box center [784, 488] width 406 height 444
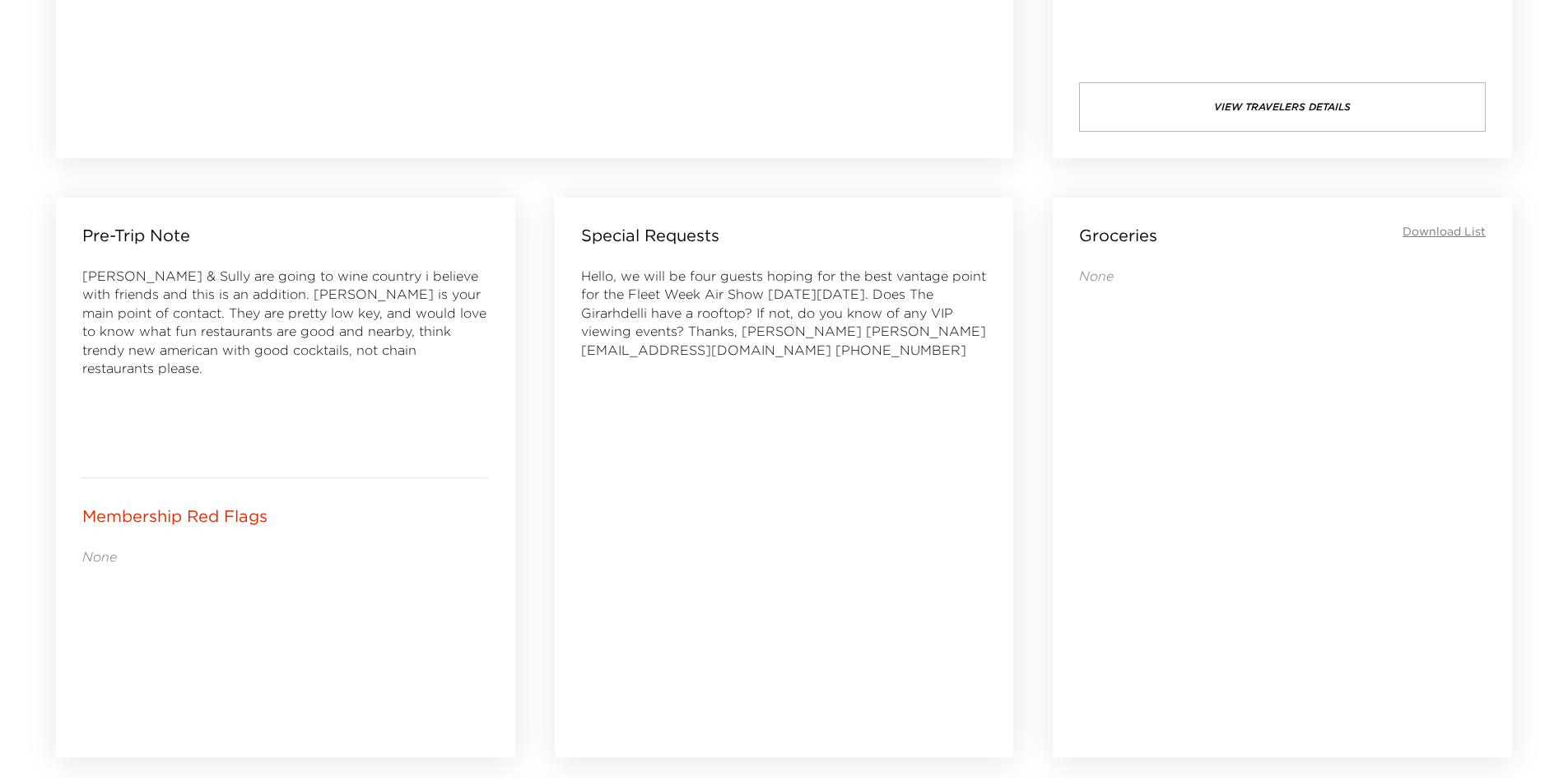
click at [626, 434] on div "Hello, we will be four guests hoping for the best vantage point for the Fleet W…" at bounding box center [784, 488] width 406 height 444
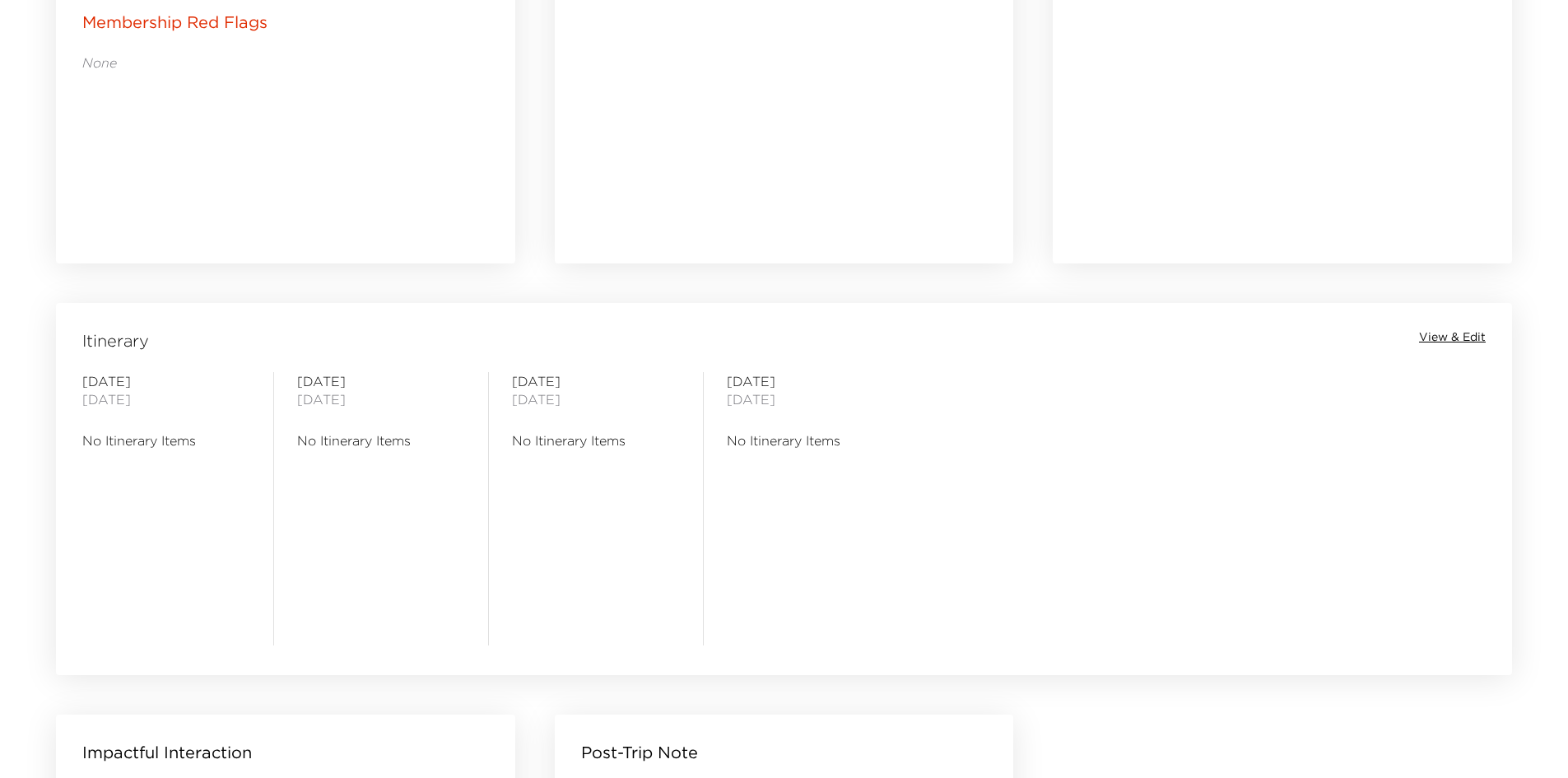
drag, startPoint x: 944, startPoint y: 541, endPoint x: 847, endPoint y: 519, distance: 99.5
click at [847, 519] on div "Sunday October 12, 2025 No Itinerary Items" at bounding box center [810, 508] width 168 height 273
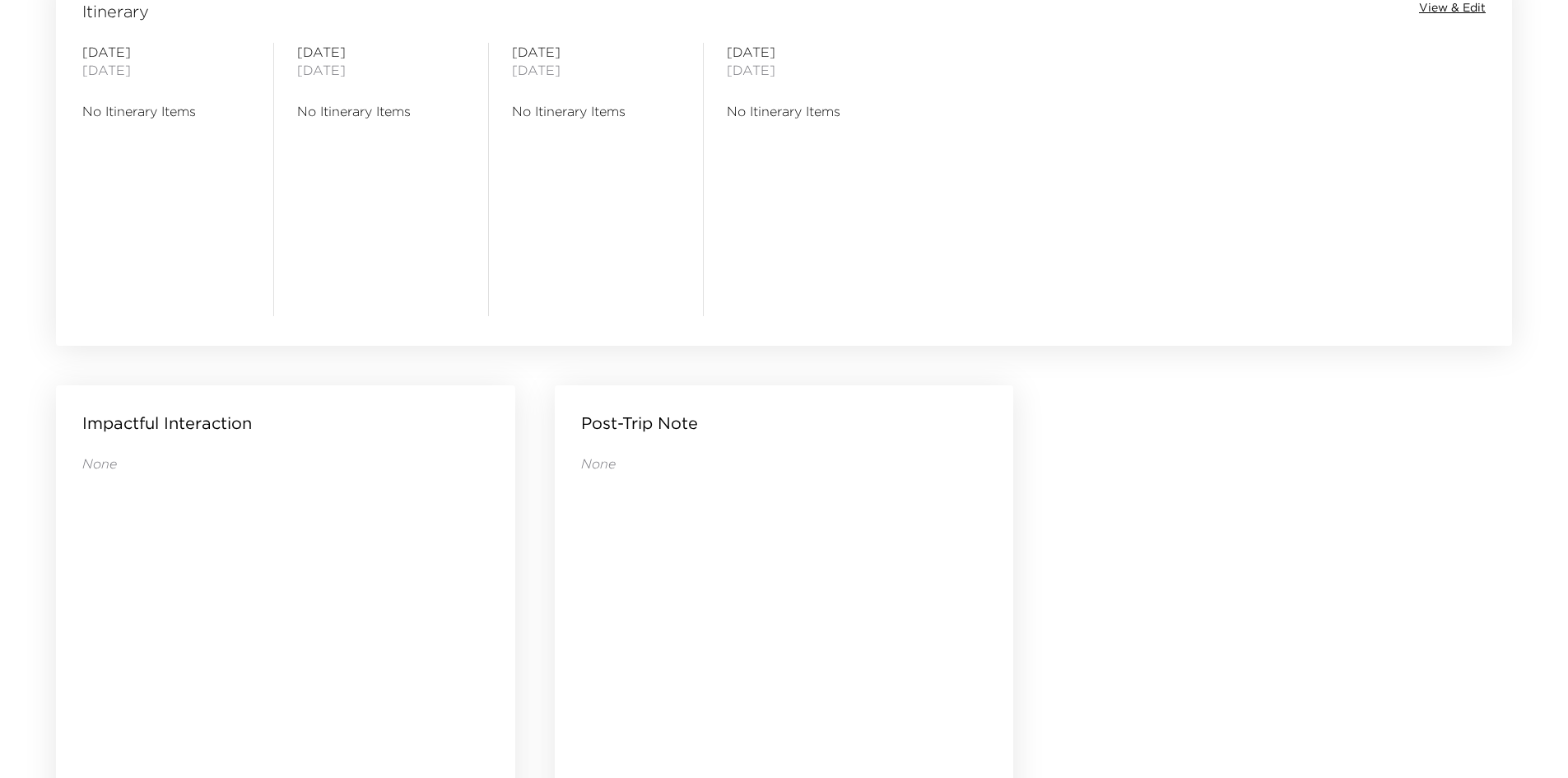
click at [739, 500] on div "None" at bounding box center [784, 645] width 406 height 382
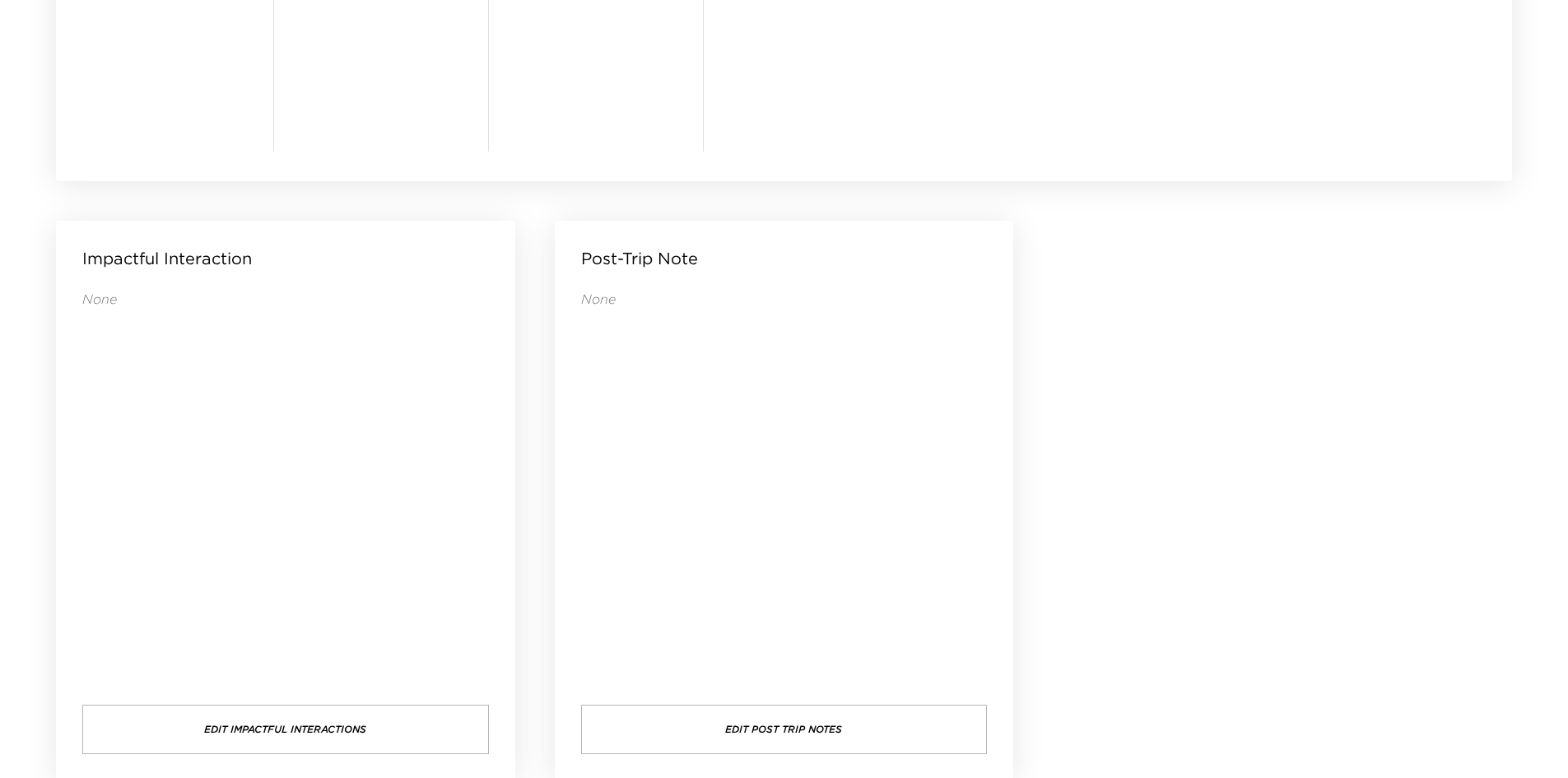
drag, startPoint x: 725, startPoint y: 500, endPoint x: 704, endPoint y: 495, distance: 21.6
click at [704, 495] on div "None" at bounding box center [784, 481] width 406 height 382
click at [697, 494] on div "None" at bounding box center [784, 481] width 406 height 382
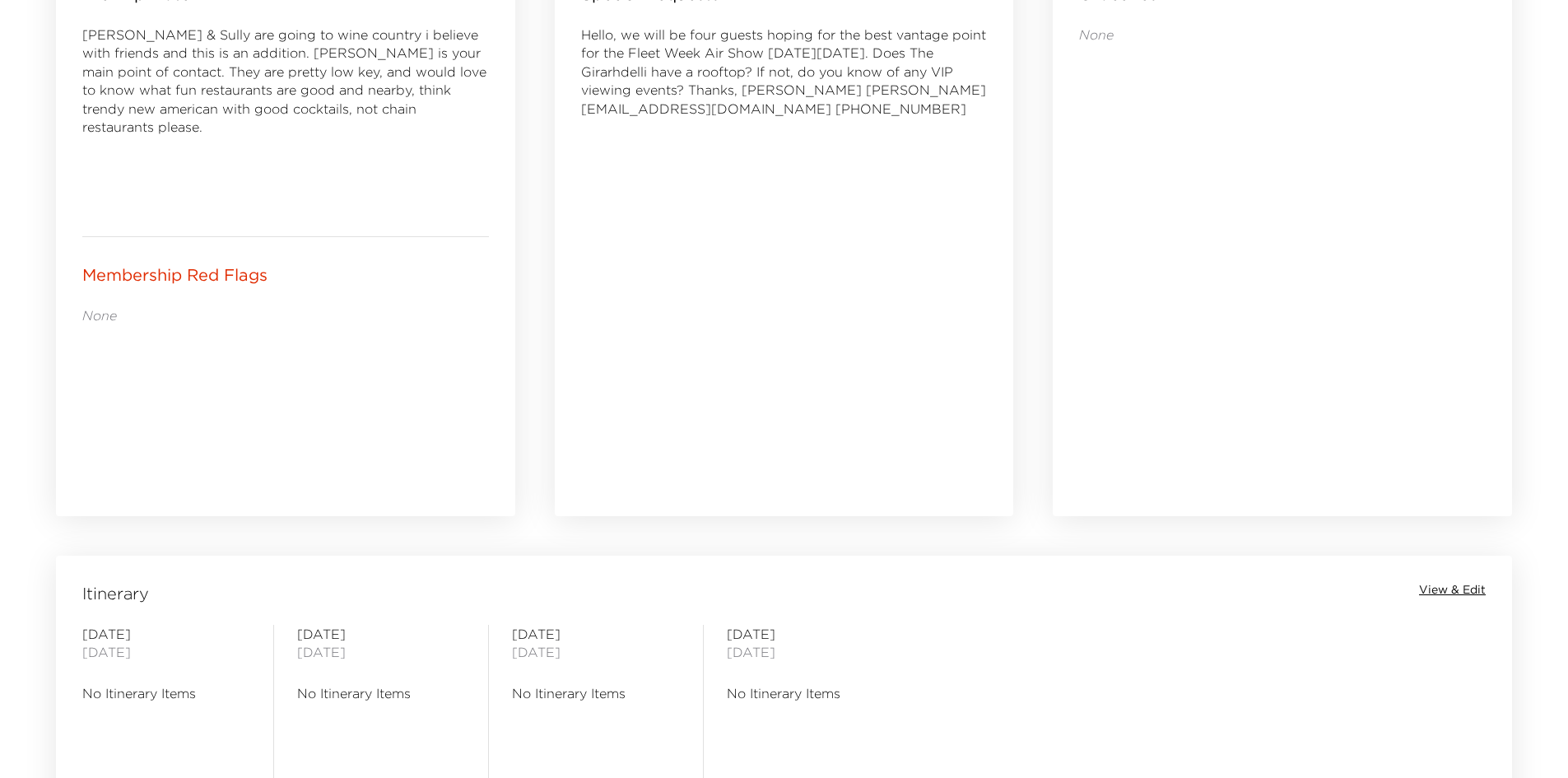
scroll to position [433, 0]
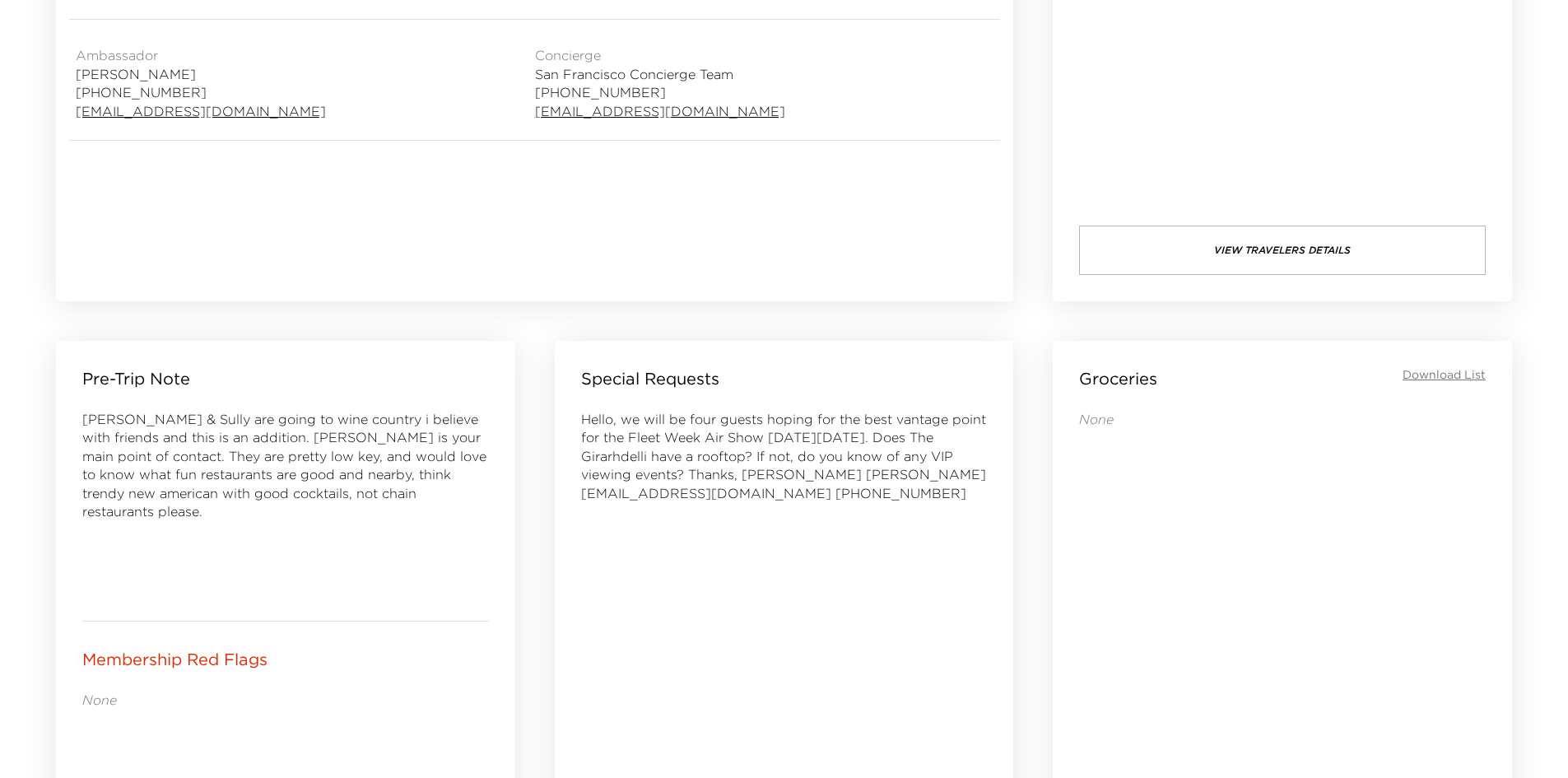
drag, startPoint x: 768, startPoint y: 602, endPoint x: 736, endPoint y: 595, distance: 32.8
click at [736, 595] on div "Hello, we will be four guests hoping for the best vantage point for the Fleet W…" at bounding box center [784, 632] width 406 height 444
drag, startPoint x: 727, startPoint y: 589, endPoint x: 668, endPoint y: 583, distance: 59.3
click at [668, 583] on div "Hello, we will be four guests hoping for the best vantage point for the Fleet W…" at bounding box center [784, 632] width 406 height 444
drag, startPoint x: 684, startPoint y: 576, endPoint x: 641, endPoint y: 572, distance: 43.2
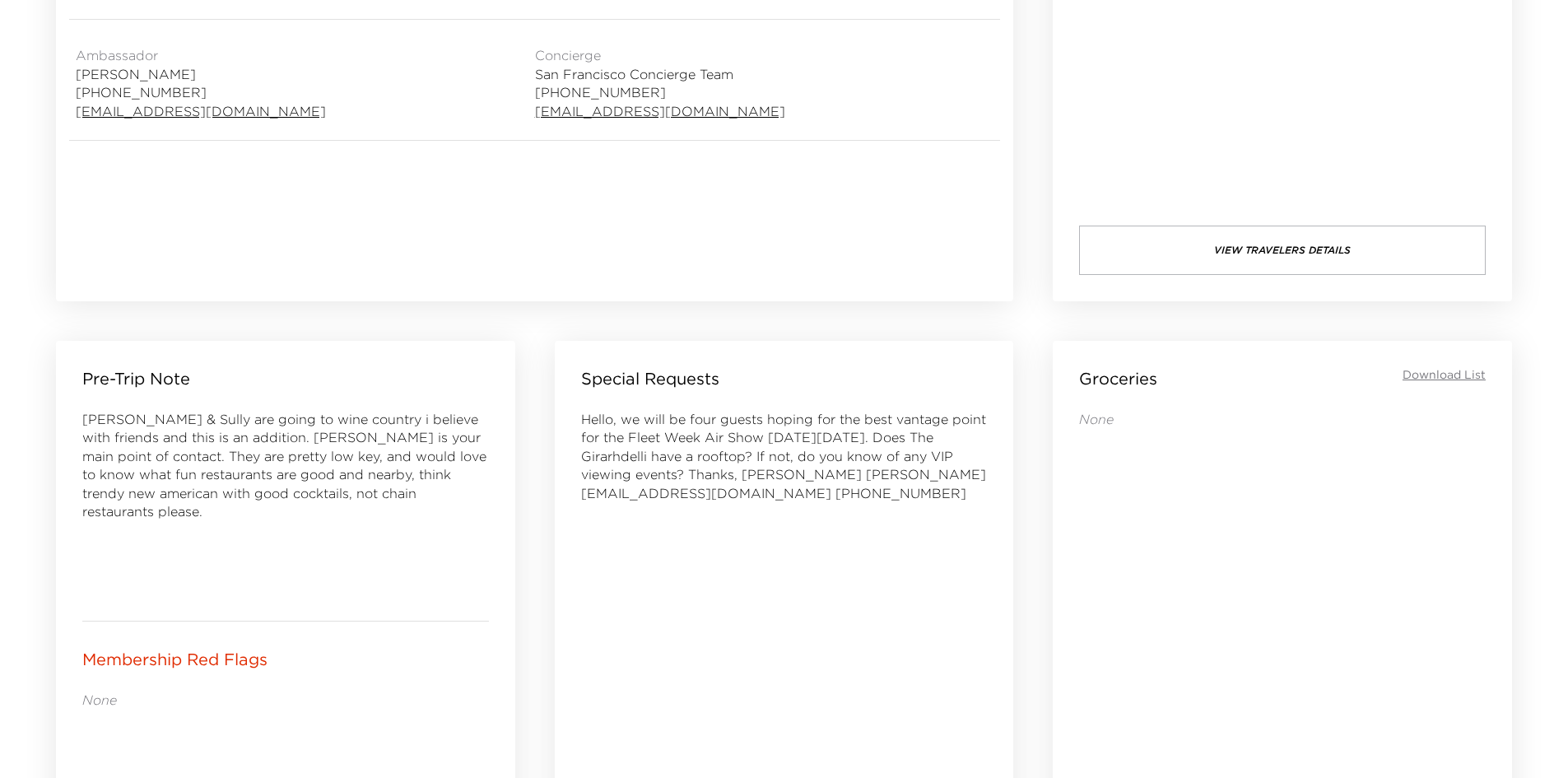
click at [641, 572] on div "Hello, we will be four guests hoping for the best vantage point for the Fleet W…" at bounding box center [784, 632] width 406 height 444
click at [636, 572] on div "Hello, we will be four guests hoping for the best vantage point for the Fleet W…" at bounding box center [784, 632] width 406 height 444
drag, startPoint x: 631, startPoint y: 572, endPoint x: 620, endPoint y: 571, distance: 11.0
click at [619, 570] on div "Hello, we will be four guests hoping for the best vantage point for the Fleet W…" at bounding box center [784, 632] width 406 height 444
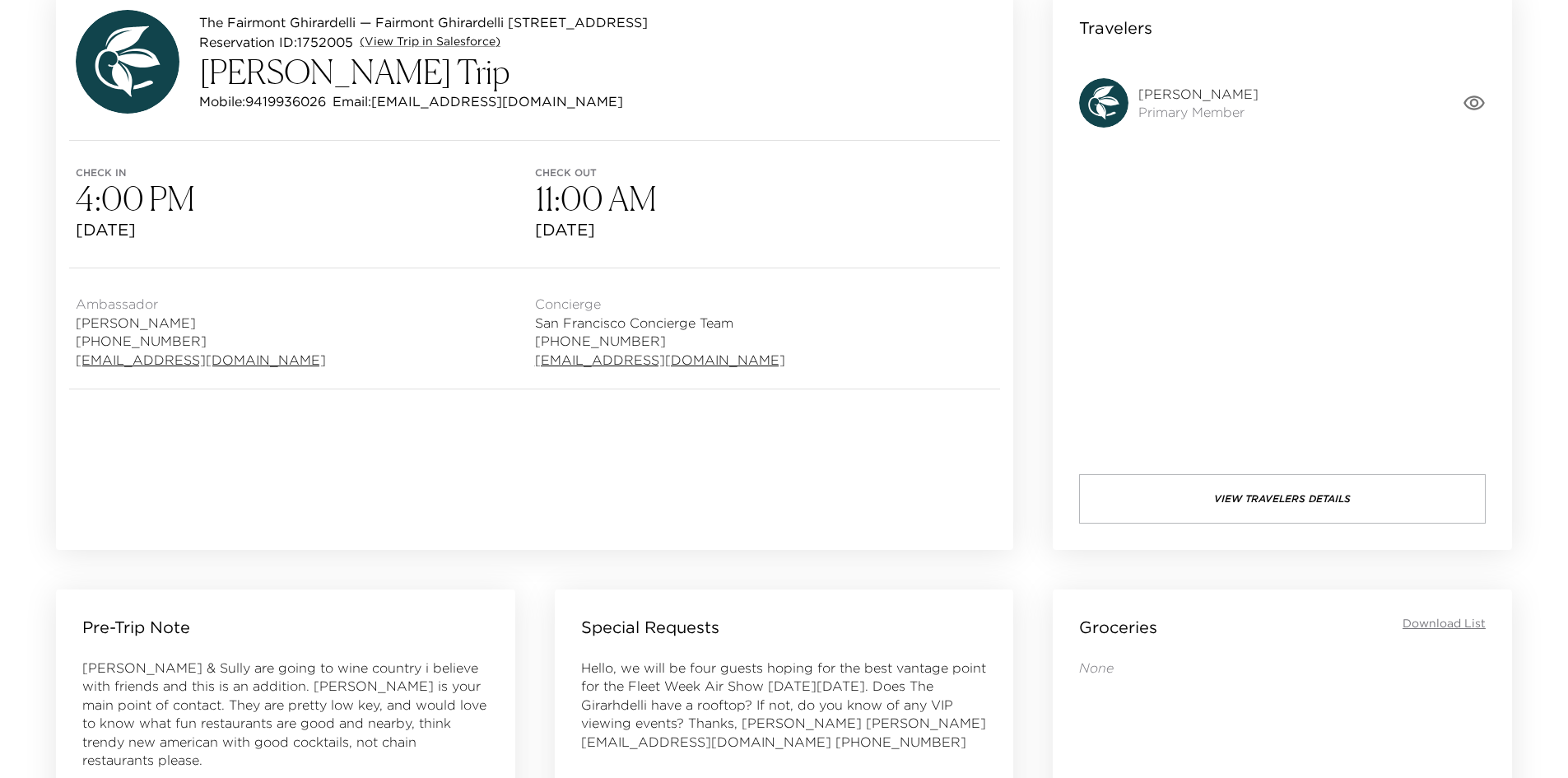
scroll to position [350, 0]
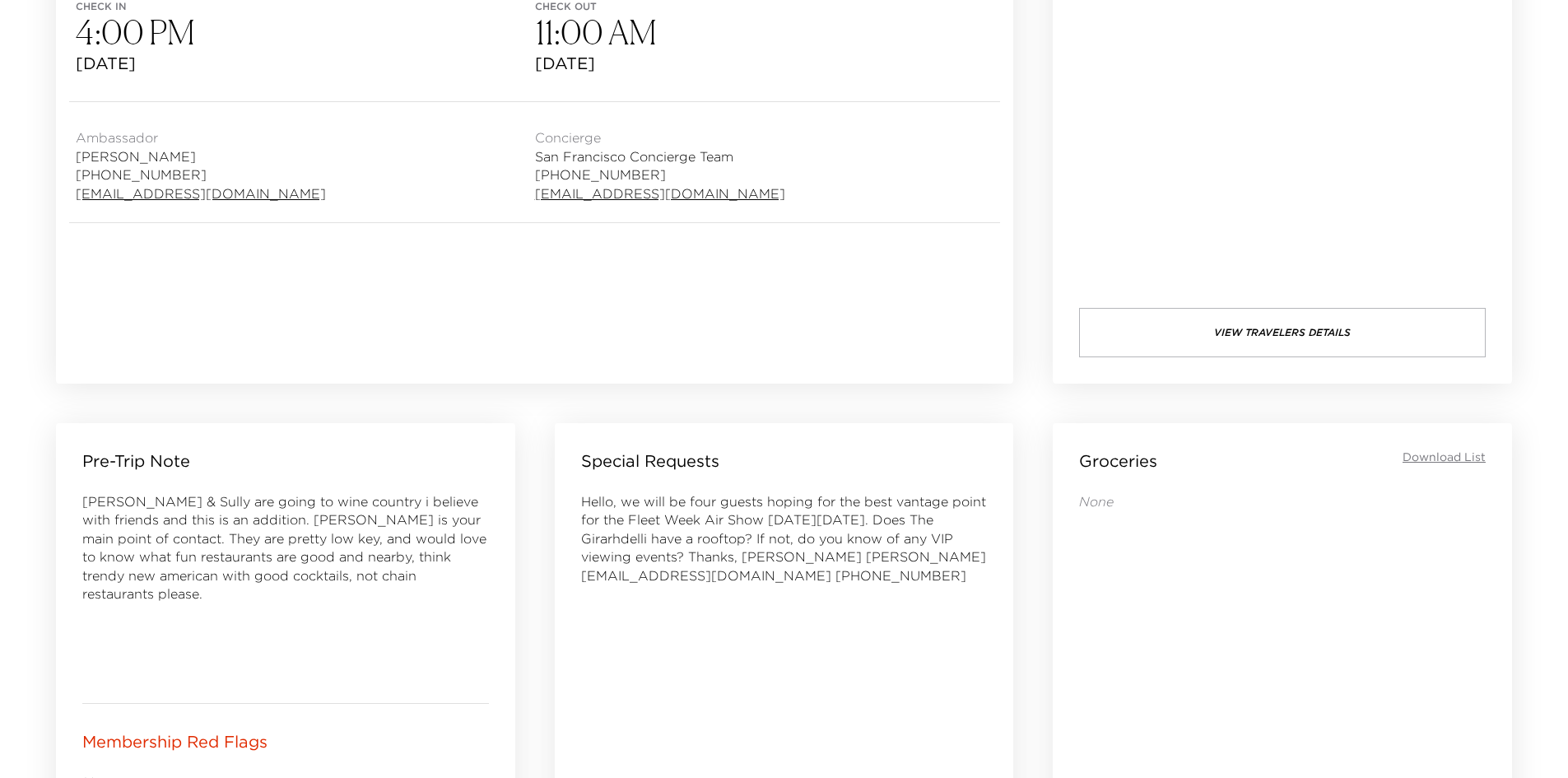
drag, startPoint x: 855, startPoint y: 628, endPoint x: 815, endPoint y: 629, distance: 40.0
click at [815, 629] on div "Hello, we will be four guests hoping for the best vantage point for the Fleet W…" at bounding box center [784, 714] width 406 height 444
click at [720, 612] on div "Hello, we will be four guests hoping for the best vantage point for the Fleet W…" at bounding box center [784, 714] width 406 height 444
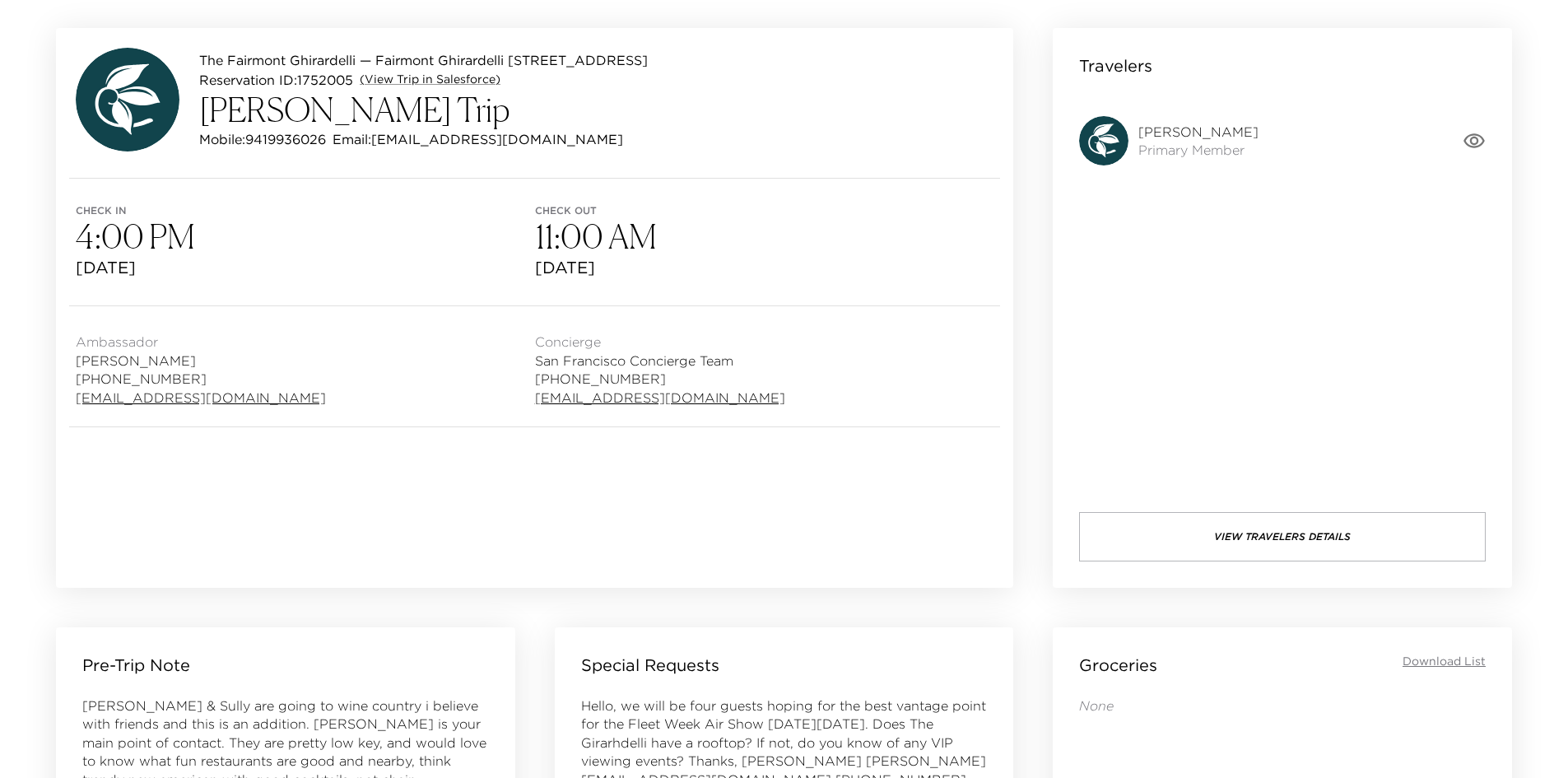
scroll to position [0, 0]
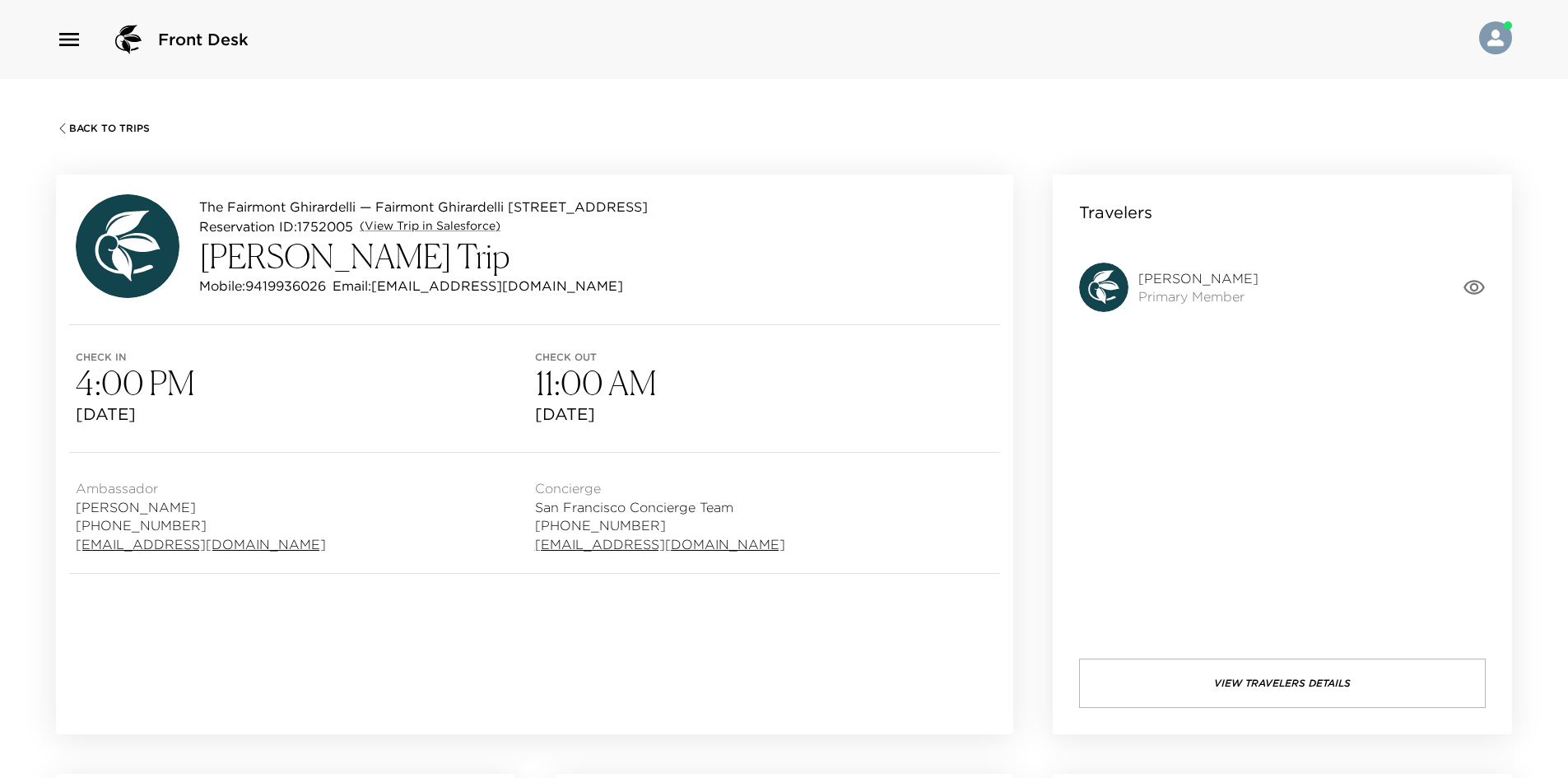
click at [1191, 676] on button "View Travelers Details" at bounding box center [1281, 683] width 406 height 49
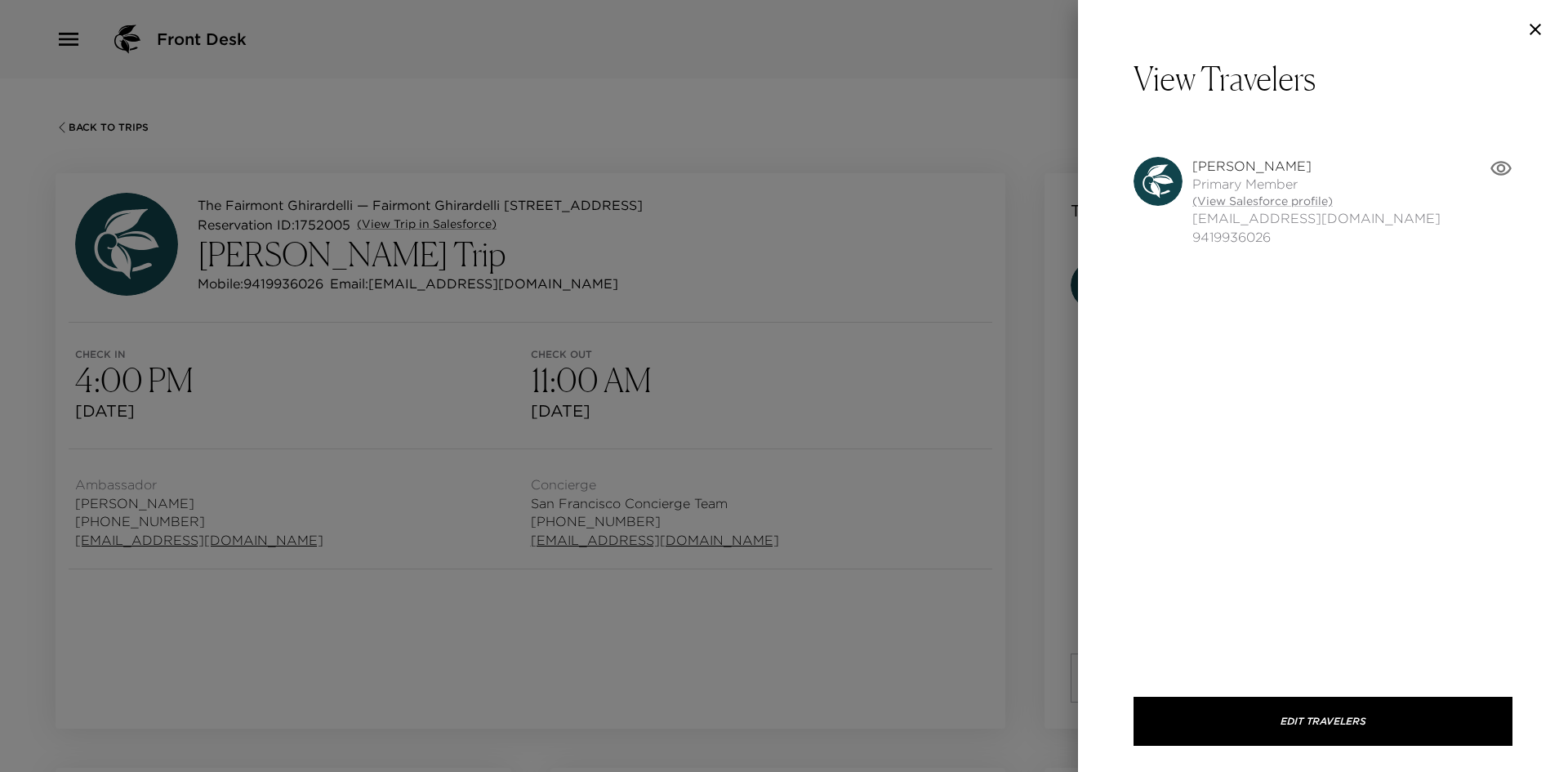
click at [1214, 209] on span "flowersullivan@mac.com" at bounding box center [1317, 218] width 249 height 17
click at [1219, 198] on link "(View Salesforce profile)" at bounding box center [1317, 201] width 249 height 17
click at [807, 95] on div at bounding box center [784, 386] width 1568 height 772
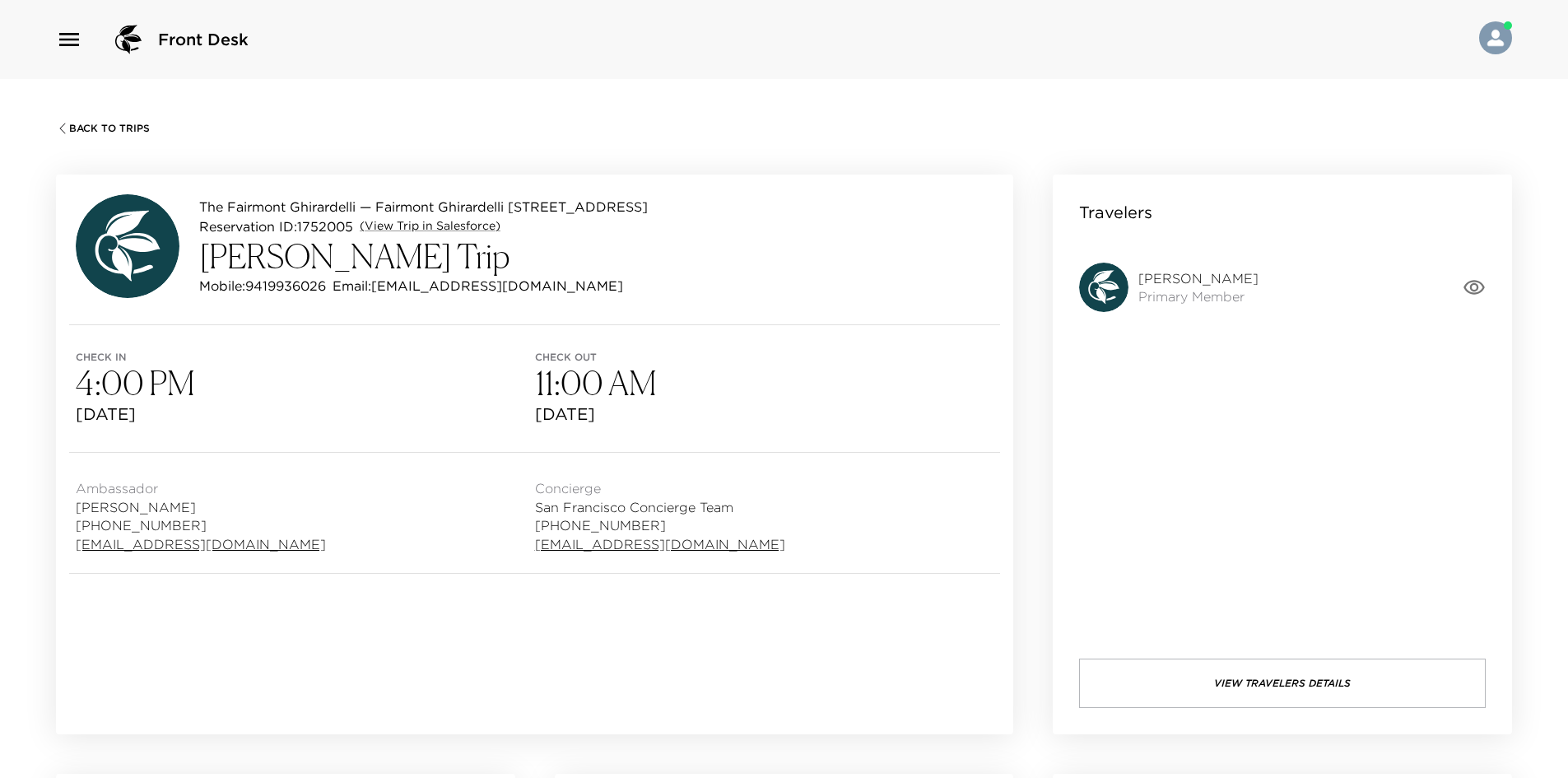
scroll to position [411, 0]
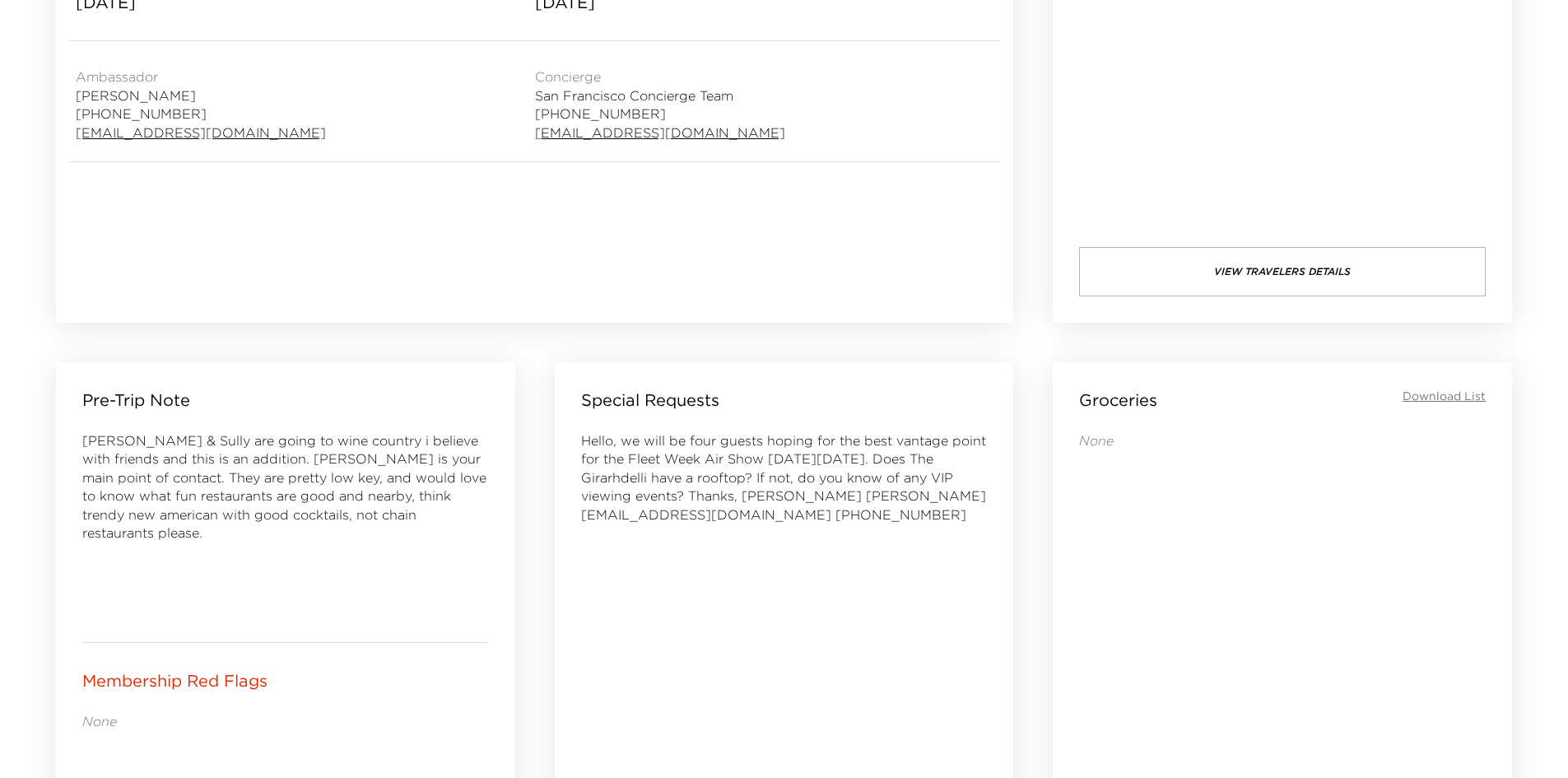
drag, startPoint x: 798, startPoint y: 548, endPoint x: 787, endPoint y: 546, distance: 11.2
click at [787, 546] on div "Hello, we will be four guests hoping for the best vantage point for the Fleet W…" at bounding box center [784, 654] width 406 height 444
click at [764, 535] on div "Hello, we will be four guests hoping for the best vantage point for the Fleet W…" at bounding box center [784, 654] width 406 height 444
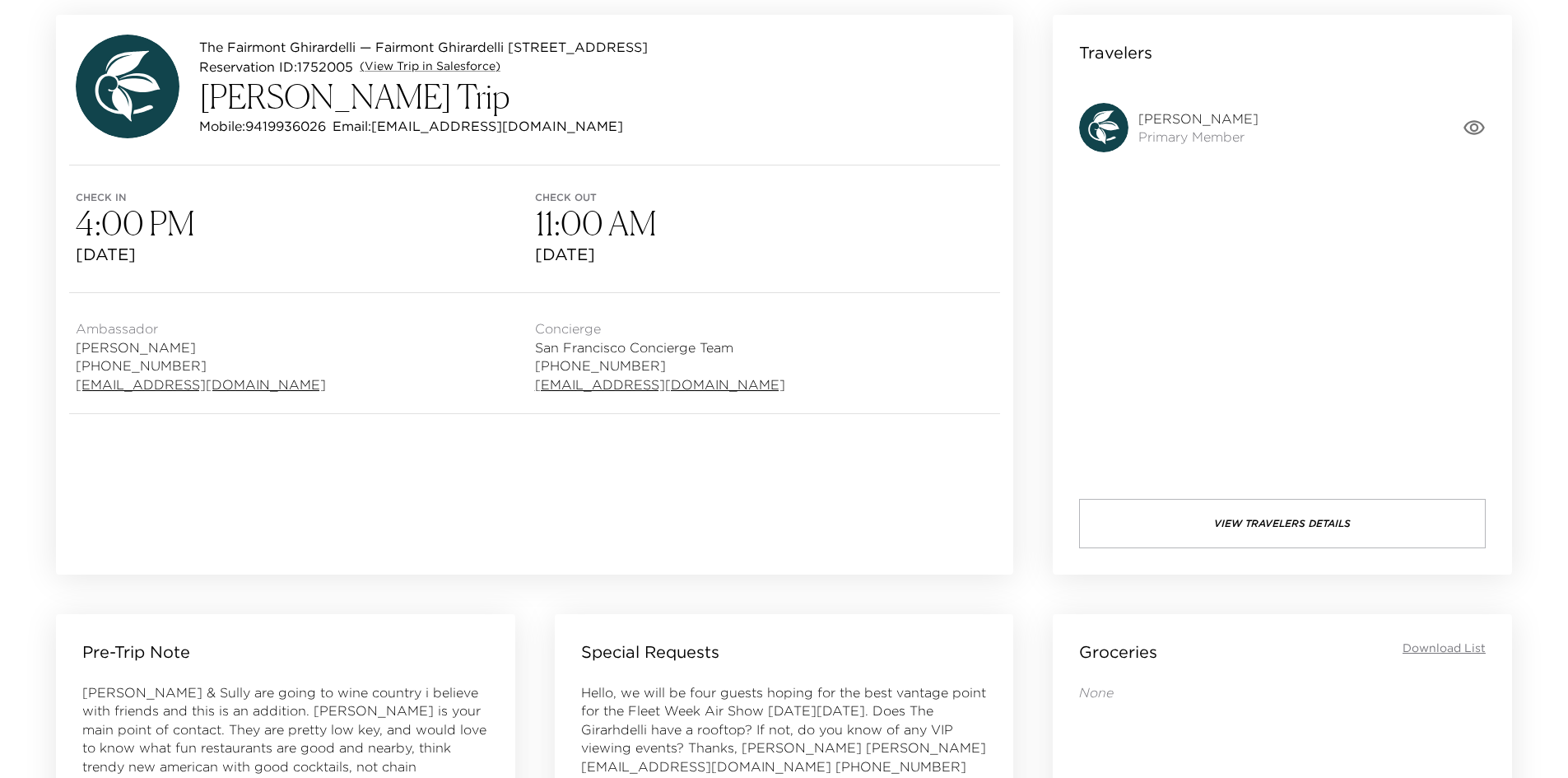
scroll to position [0, 0]
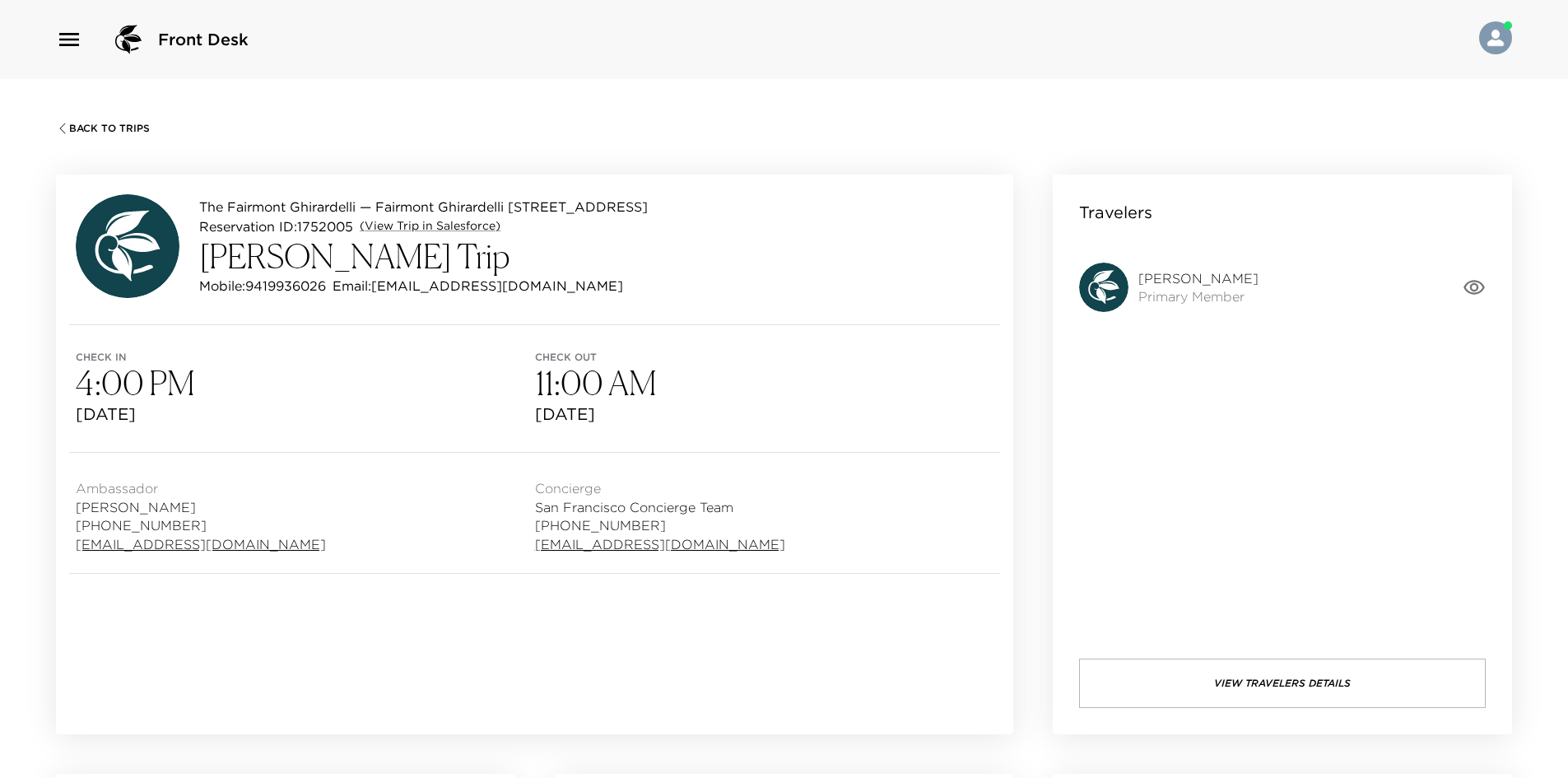
click at [1228, 681] on button "View Travelers Details" at bounding box center [1281, 683] width 406 height 49
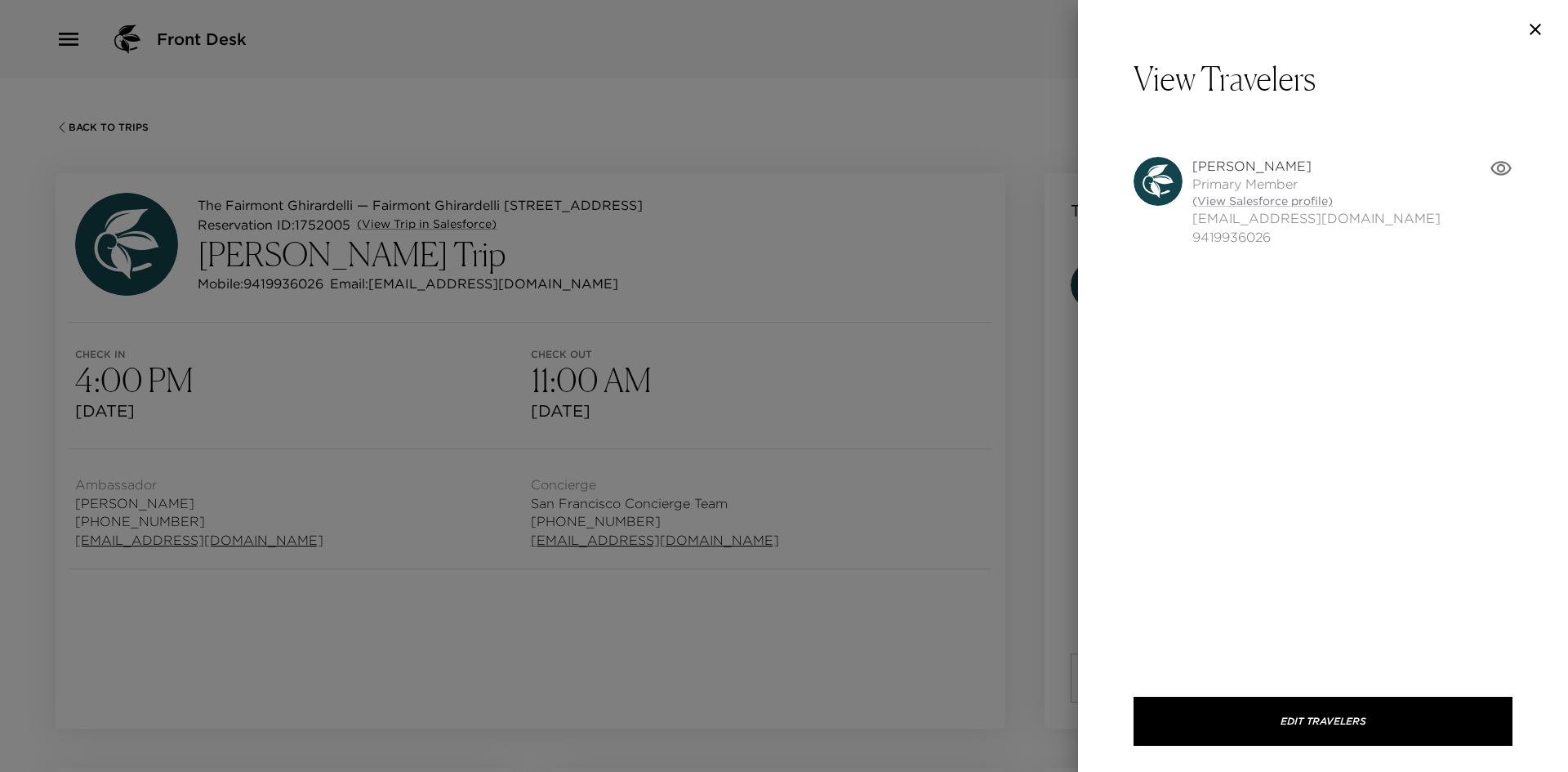
click at [996, 583] on div at bounding box center [784, 386] width 1568 height 772
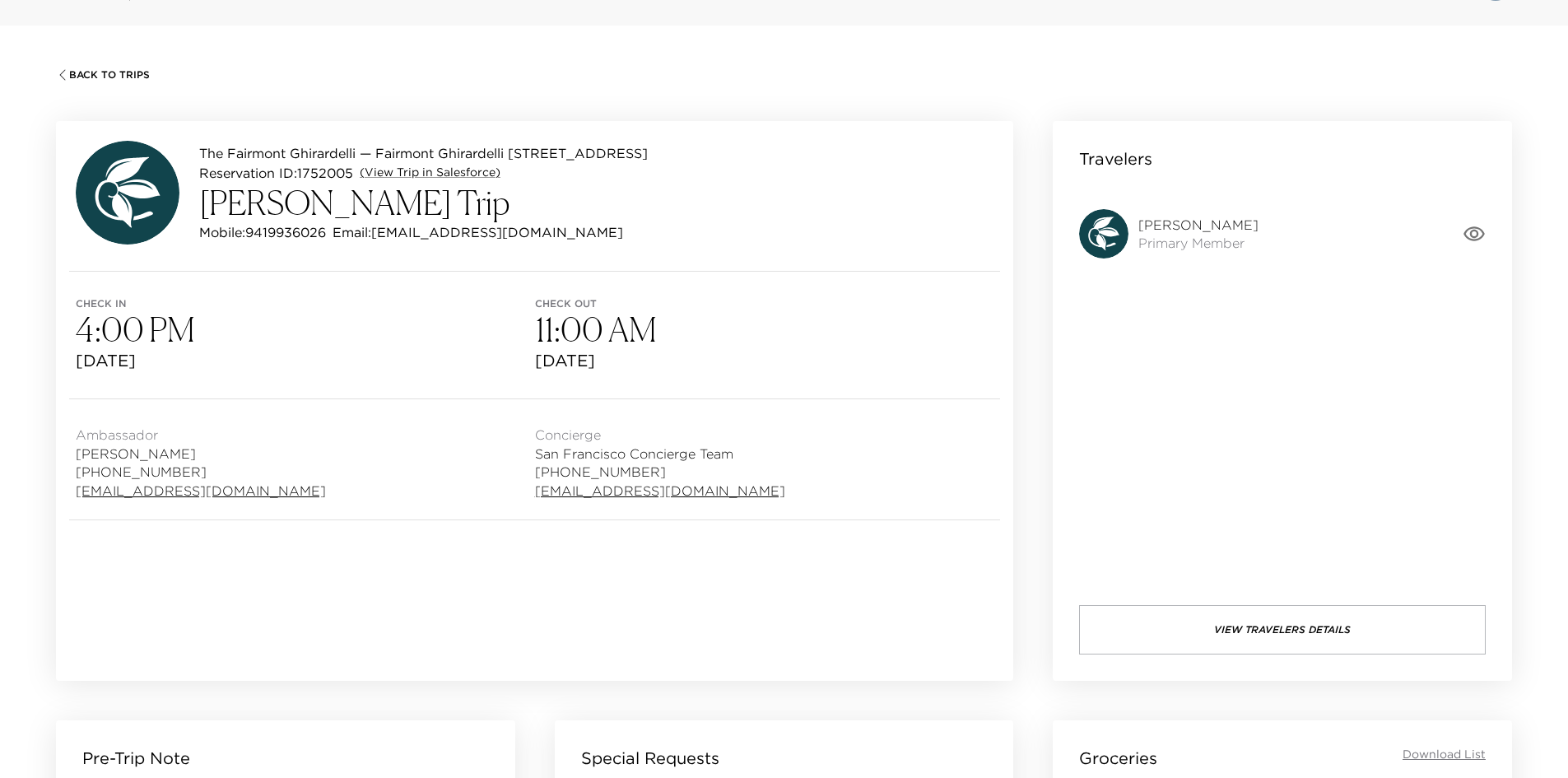
scroll to position [82, 0]
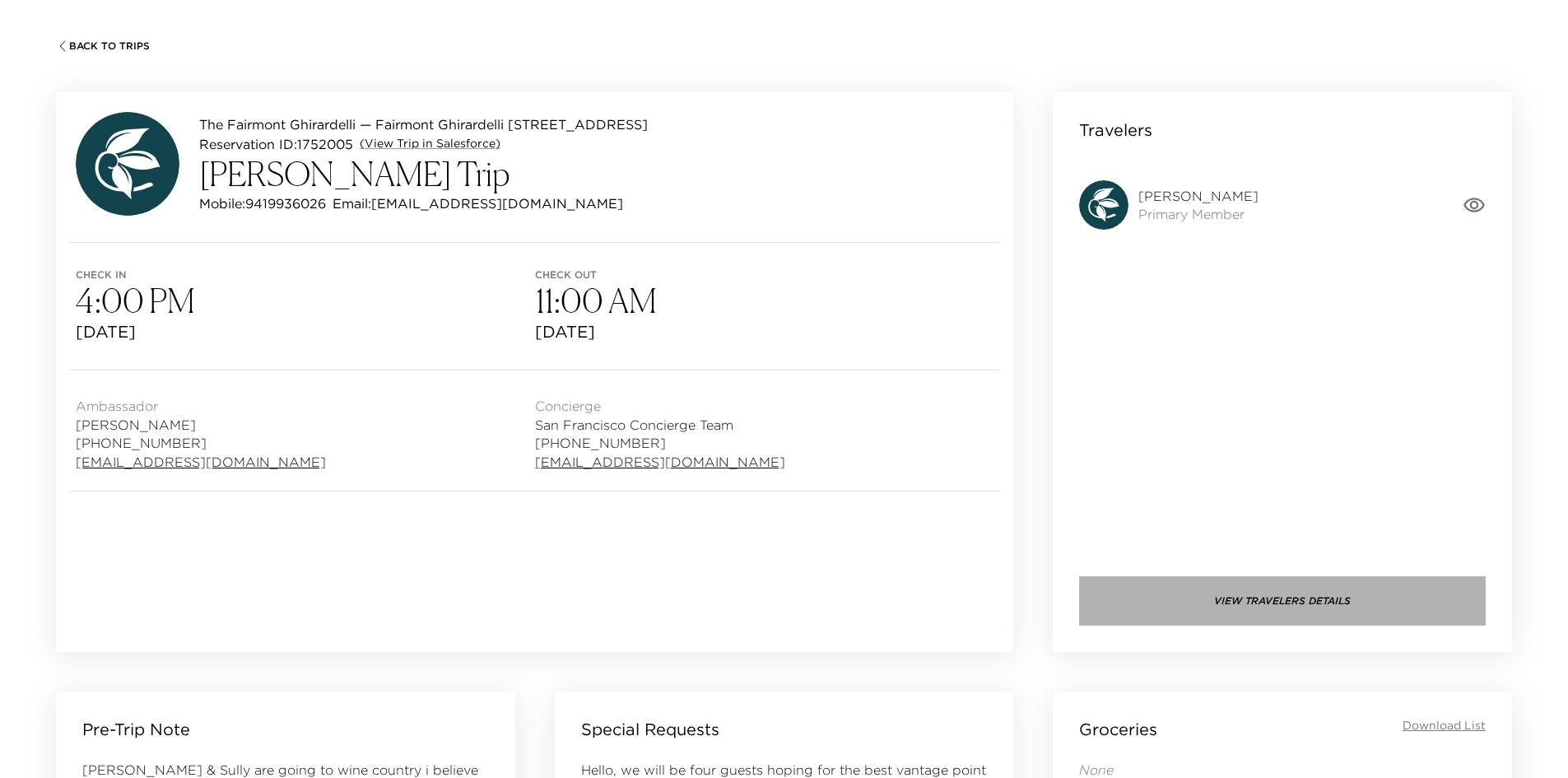
click at [1164, 592] on button "View Travelers Details" at bounding box center [1281, 601] width 406 height 49
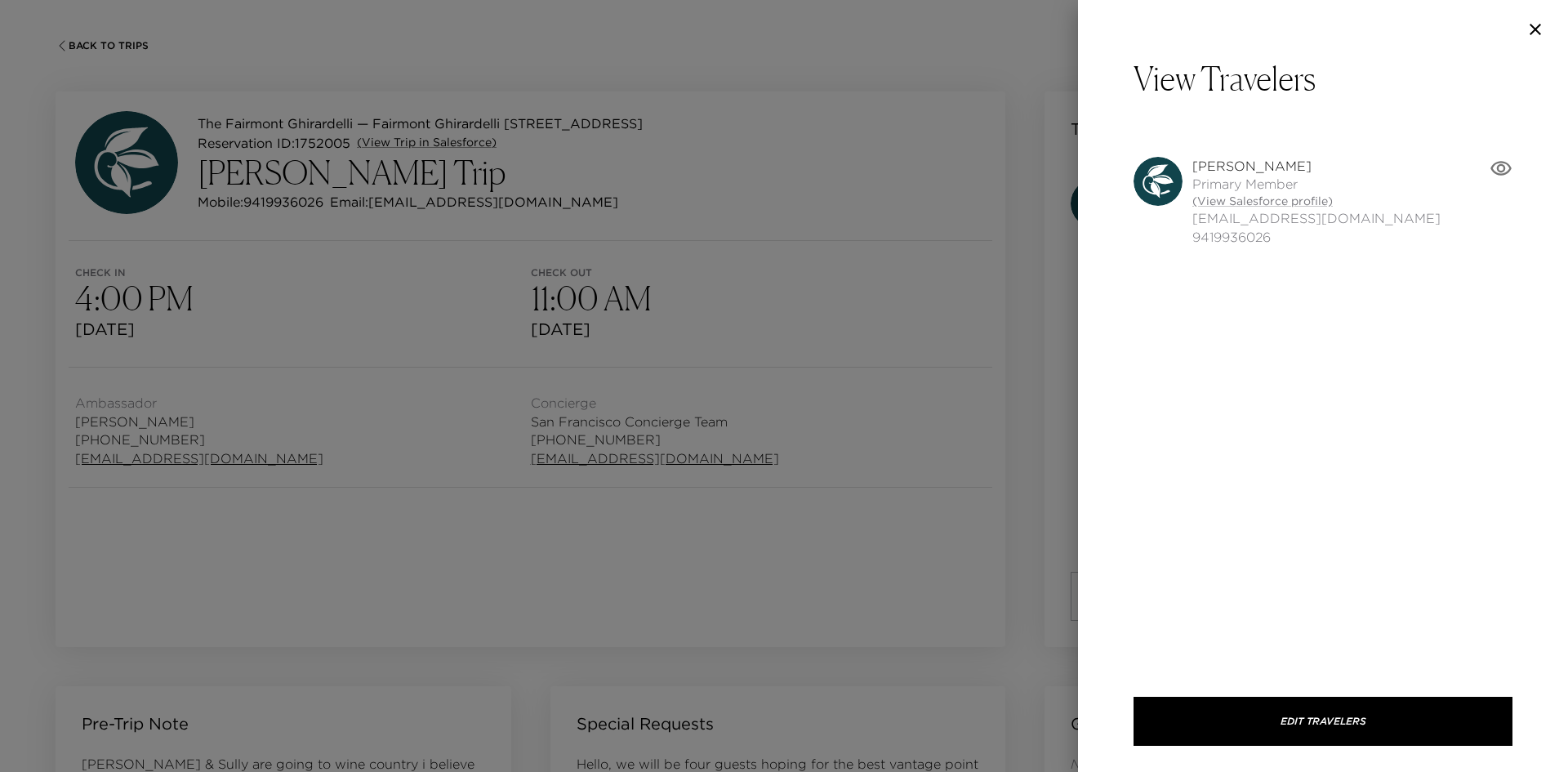
click at [1011, 559] on div at bounding box center [784, 386] width 1568 height 772
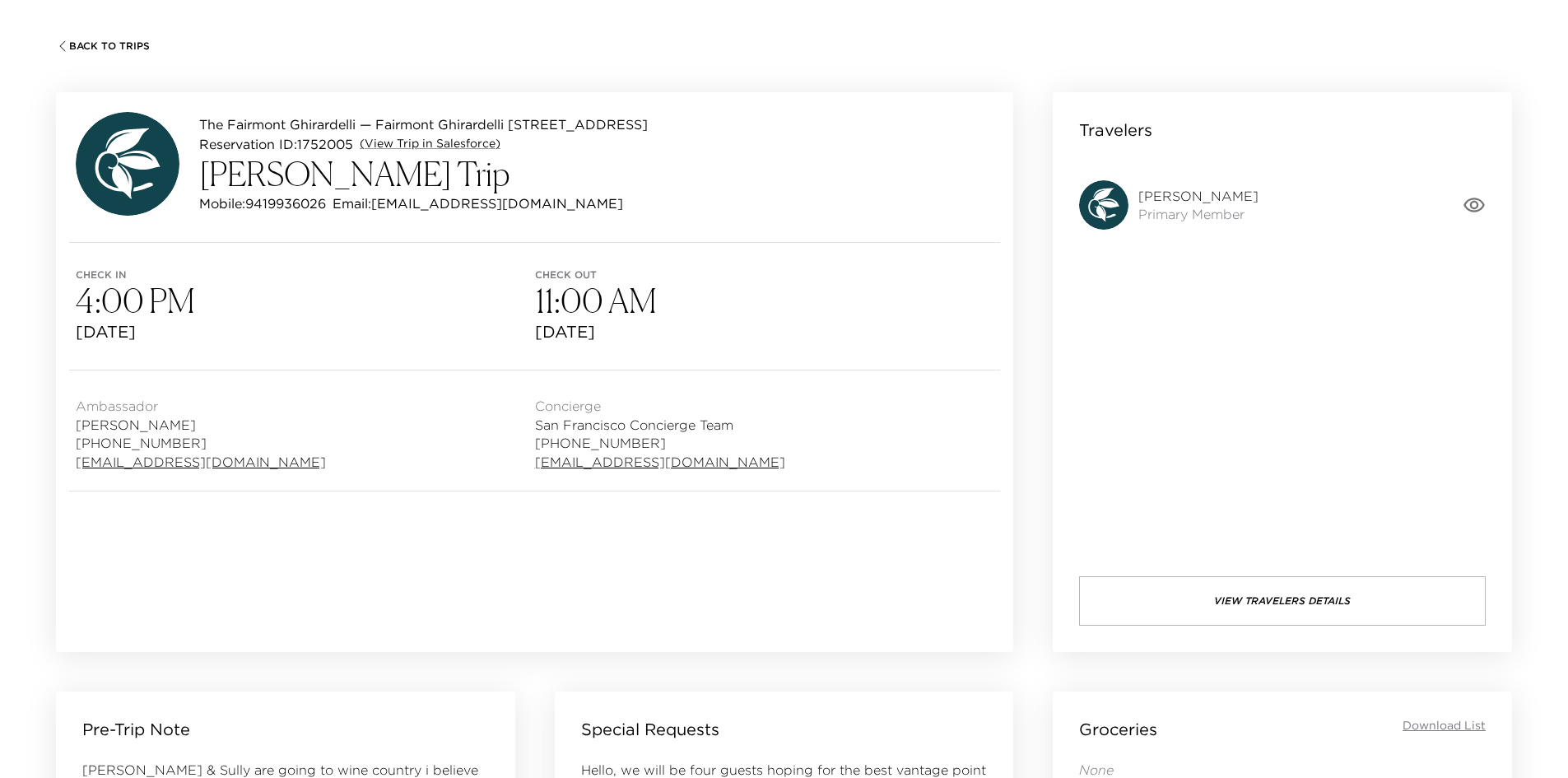
click at [1143, 598] on button "View Travelers Details" at bounding box center [1281, 601] width 406 height 49
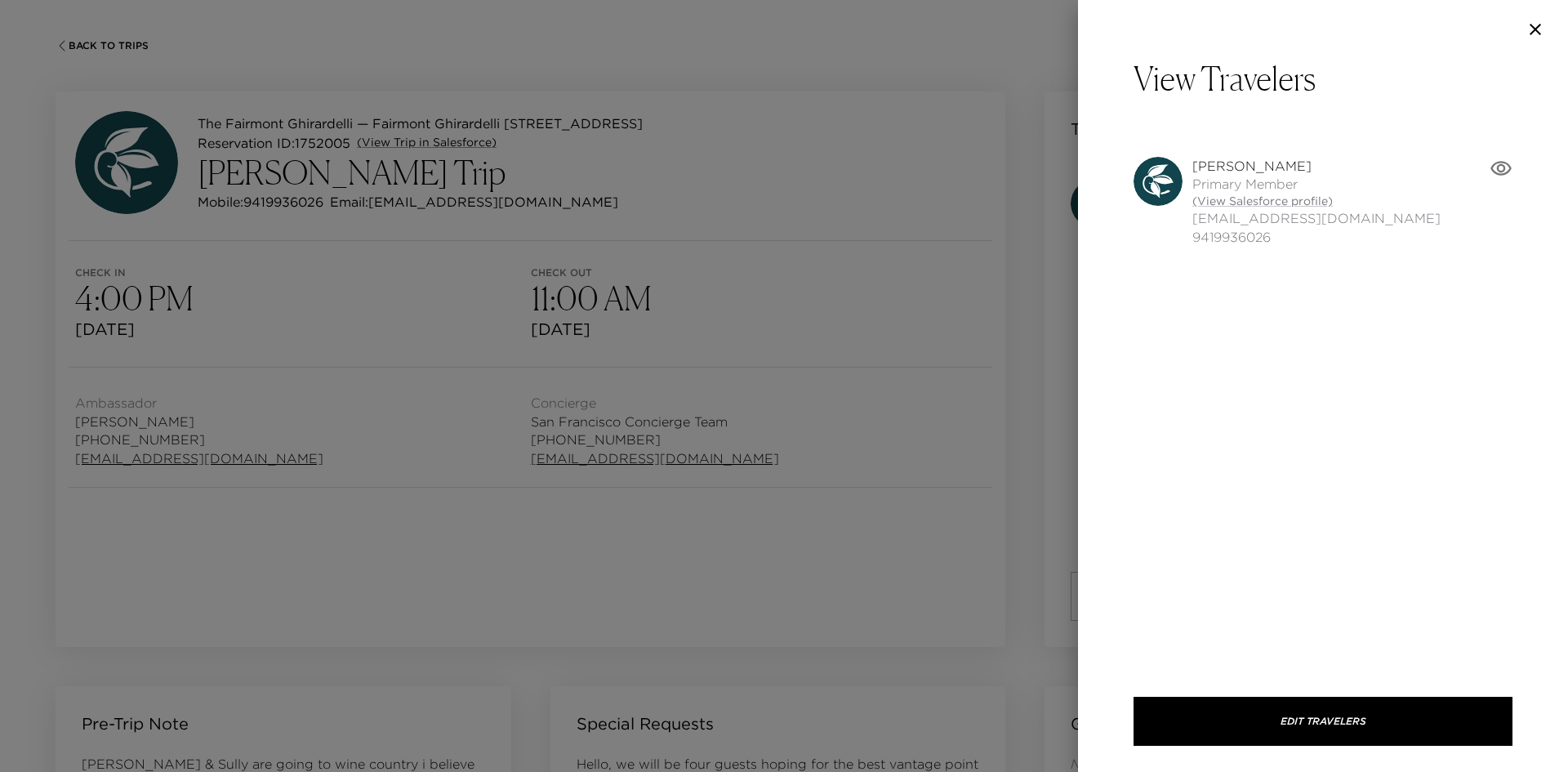
click at [952, 560] on div at bounding box center [784, 386] width 1568 height 772
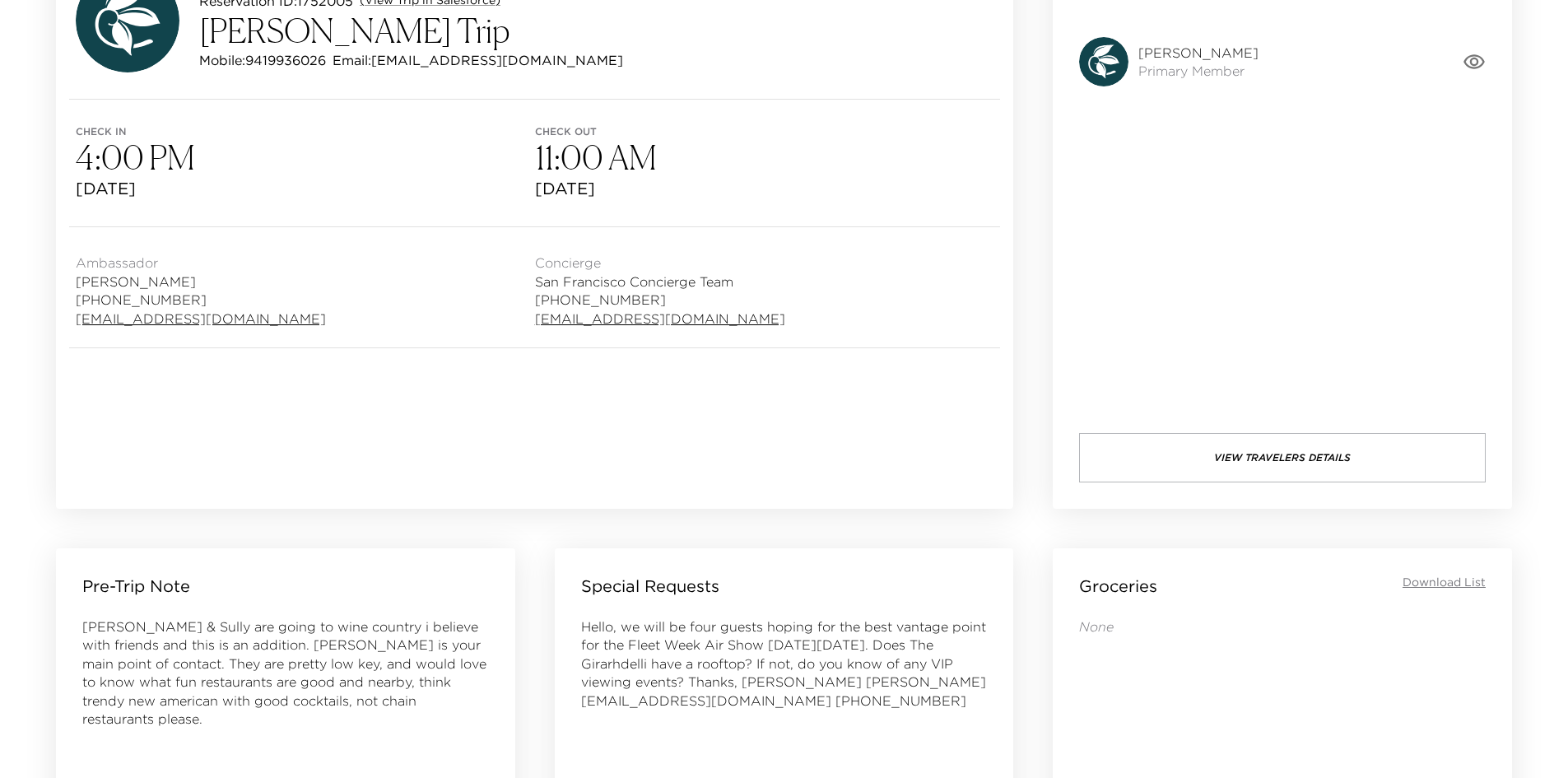
scroll to position [576, 0]
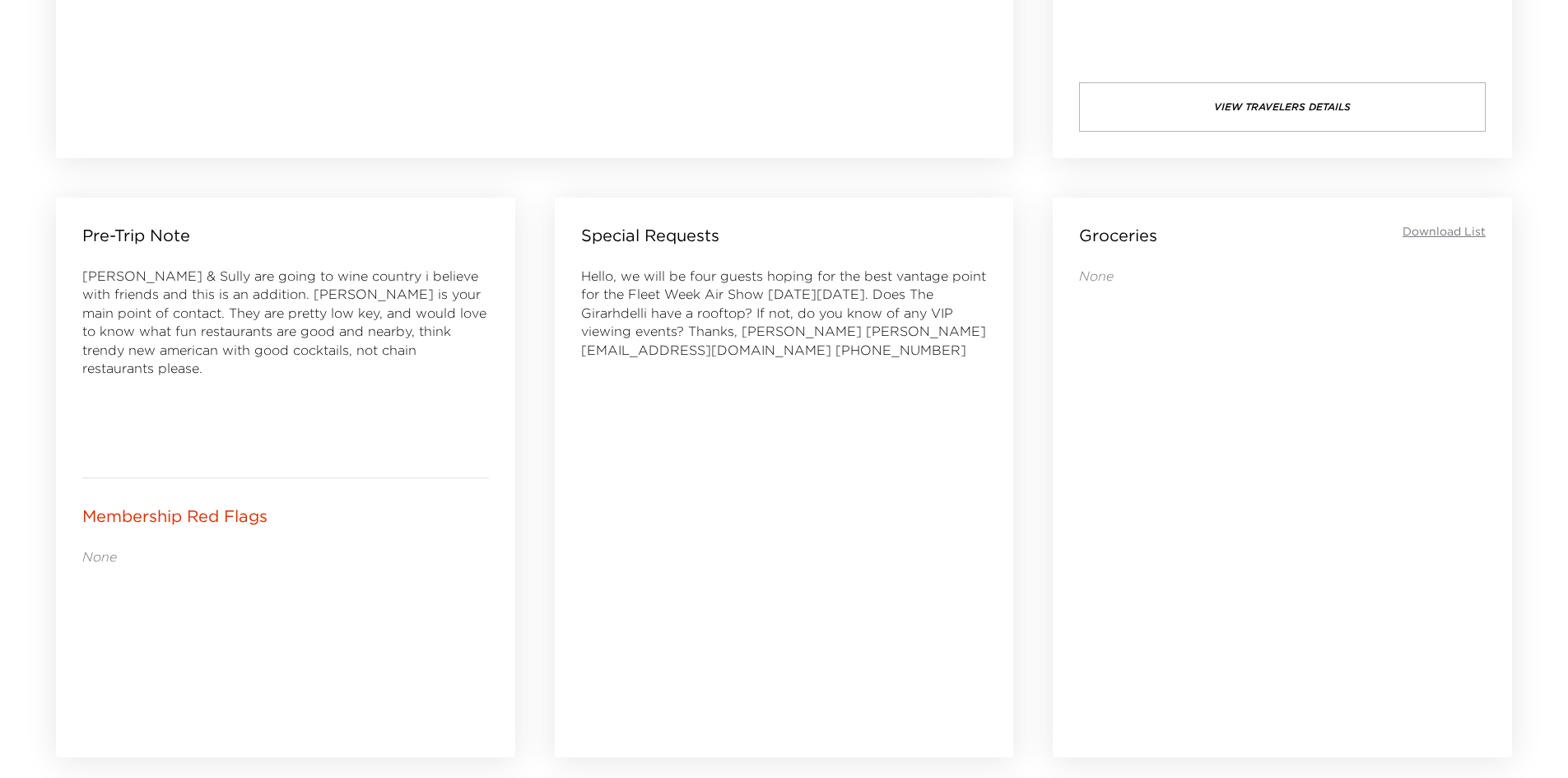
drag, startPoint x: 401, startPoint y: 389, endPoint x: 358, endPoint y: 388, distance: 43.0
click at [358, 388] on div "Pam & Sully are going to wine country i believe with friends and this is an add…" at bounding box center [285, 358] width 406 height 184
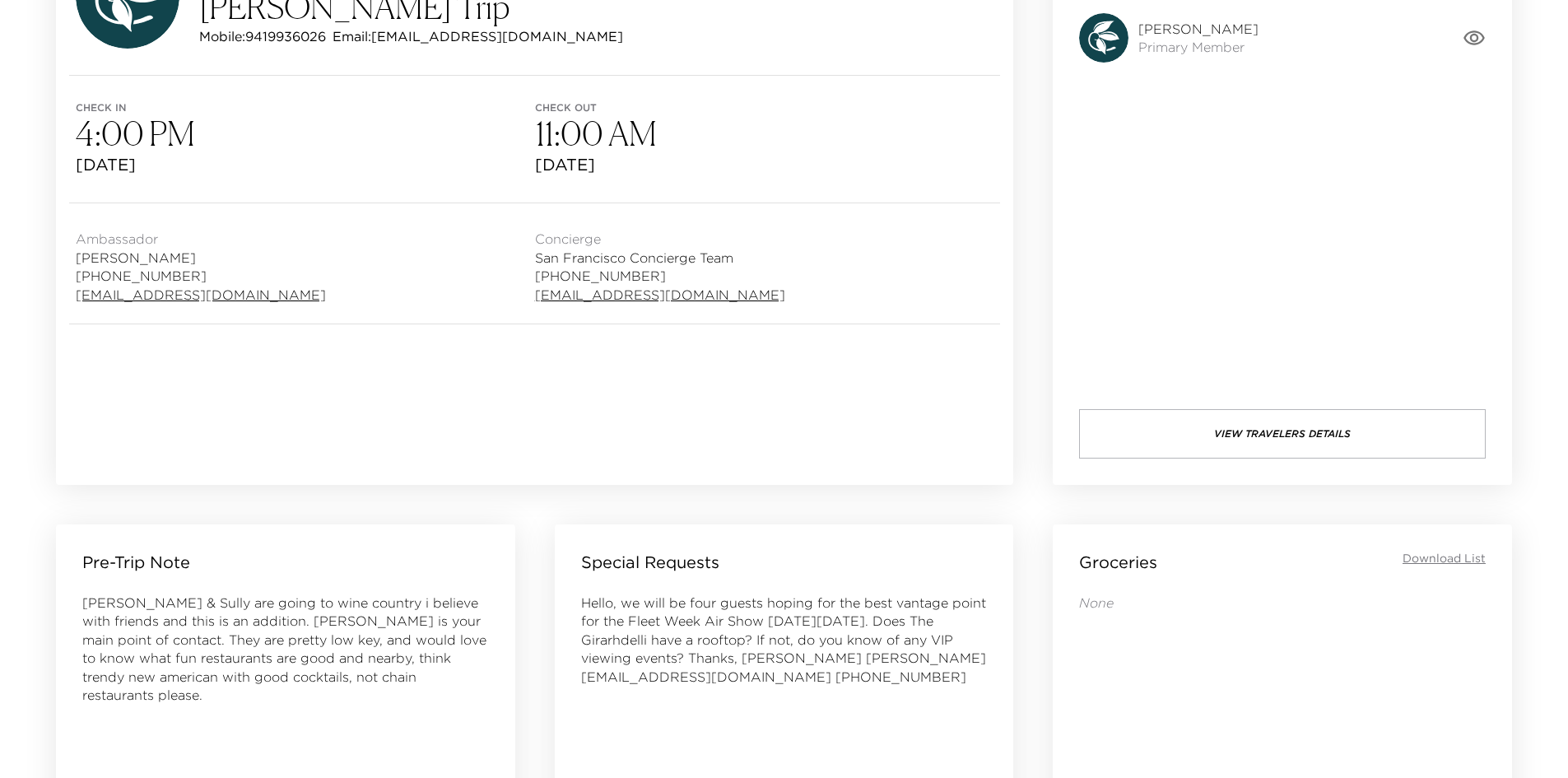
scroll to position [82, 0]
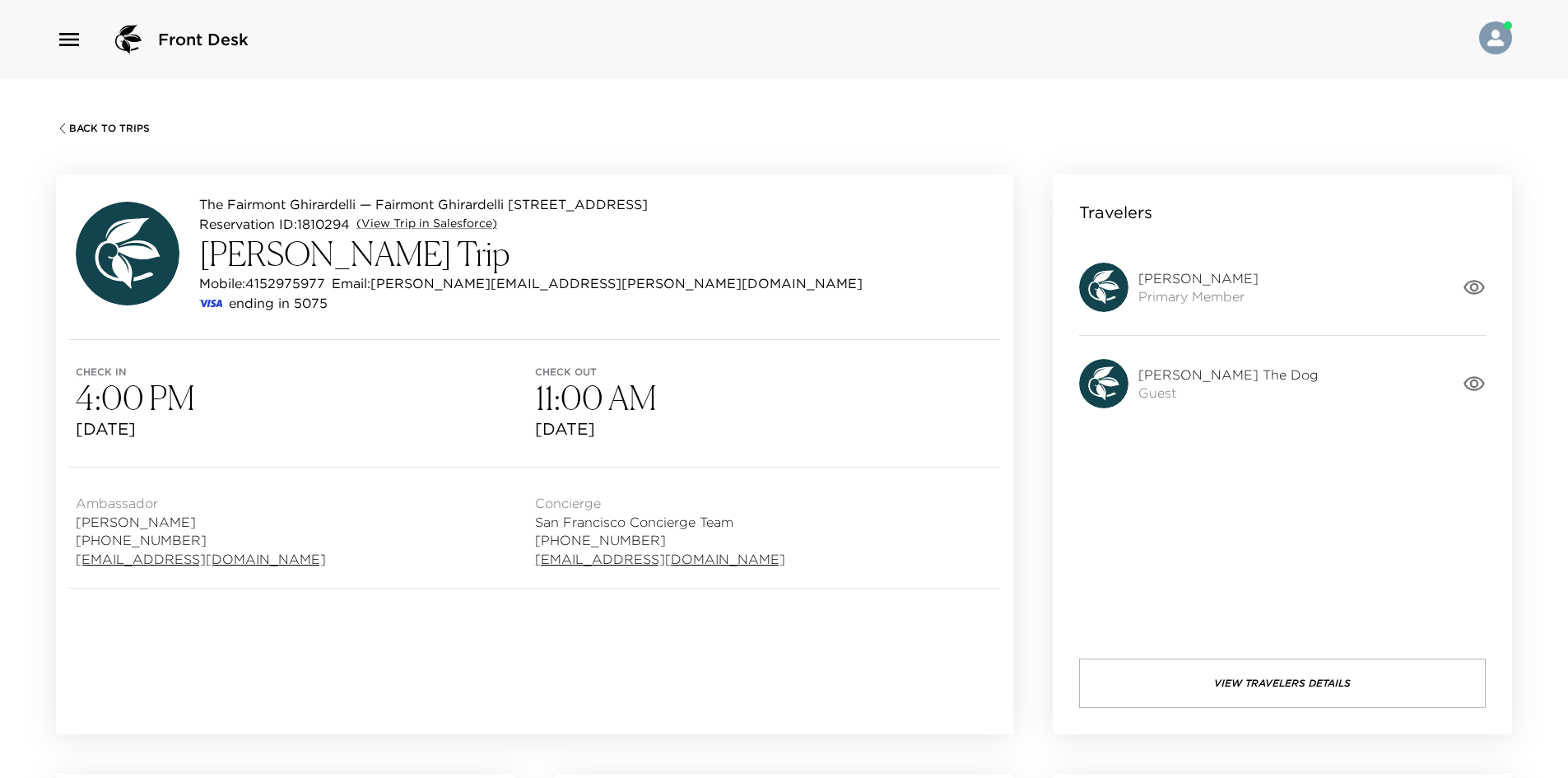
click at [1192, 677] on button "View Travelers Details" at bounding box center [1281, 683] width 406 height 49
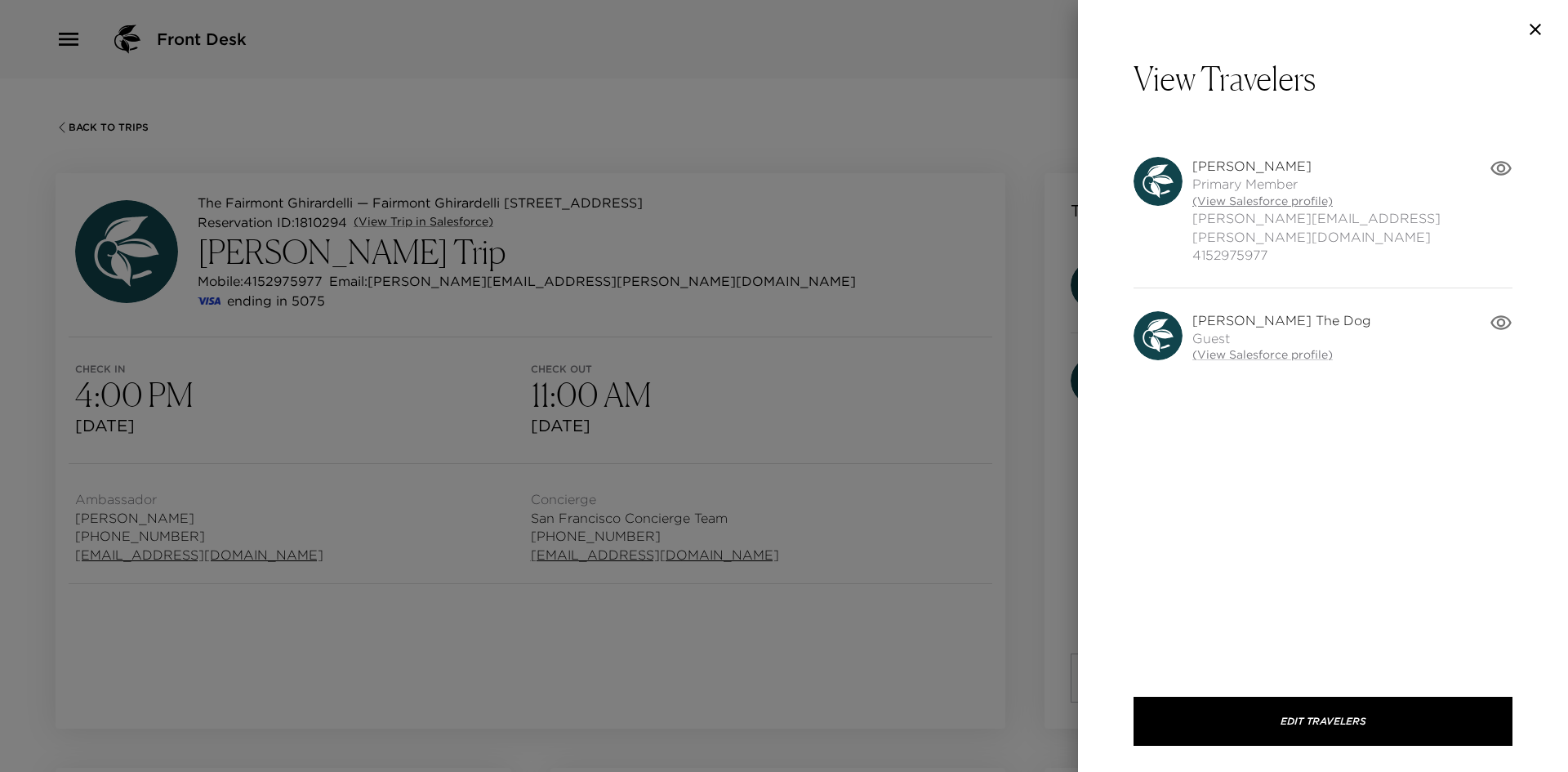
click at [1233, 200] on link "(View Salesforce profile)" at bounding box center [1342, 201] width 297 height 17
